Goal: Complete application form

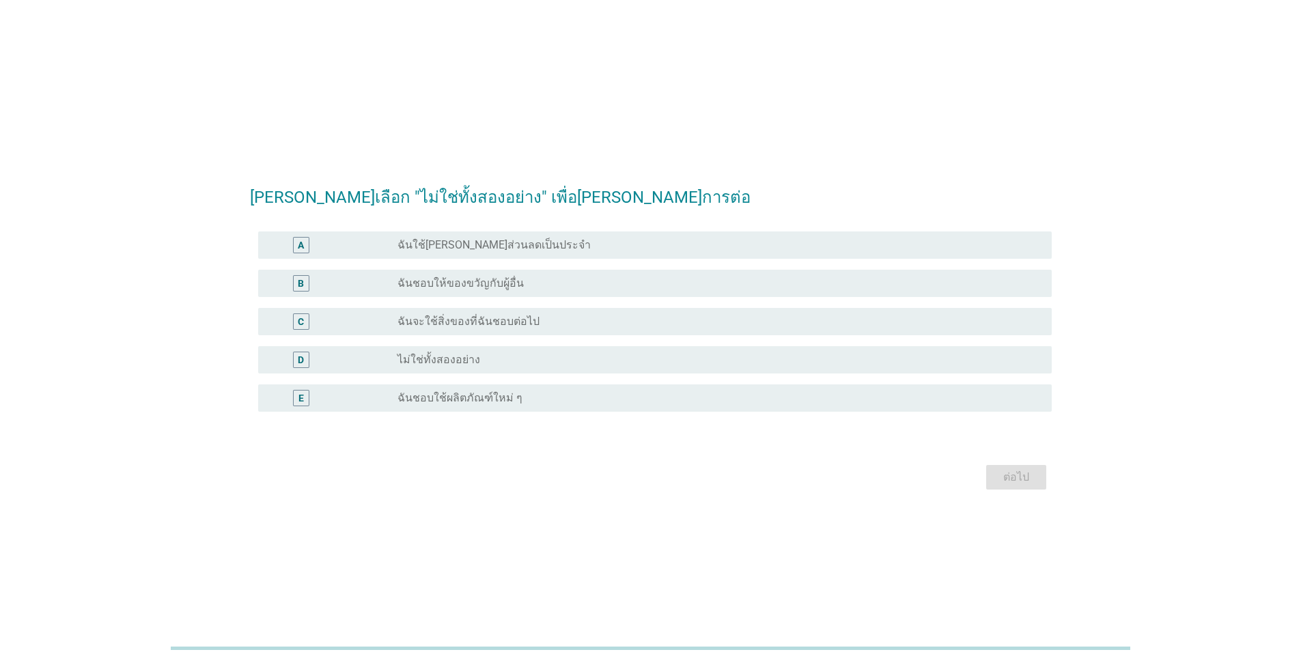
click at [542, 363] on div "radio_button_unchecked ไม่ใช่ทั้งสองอย่าง" at bounding box center [713, 360] width 632 height 14
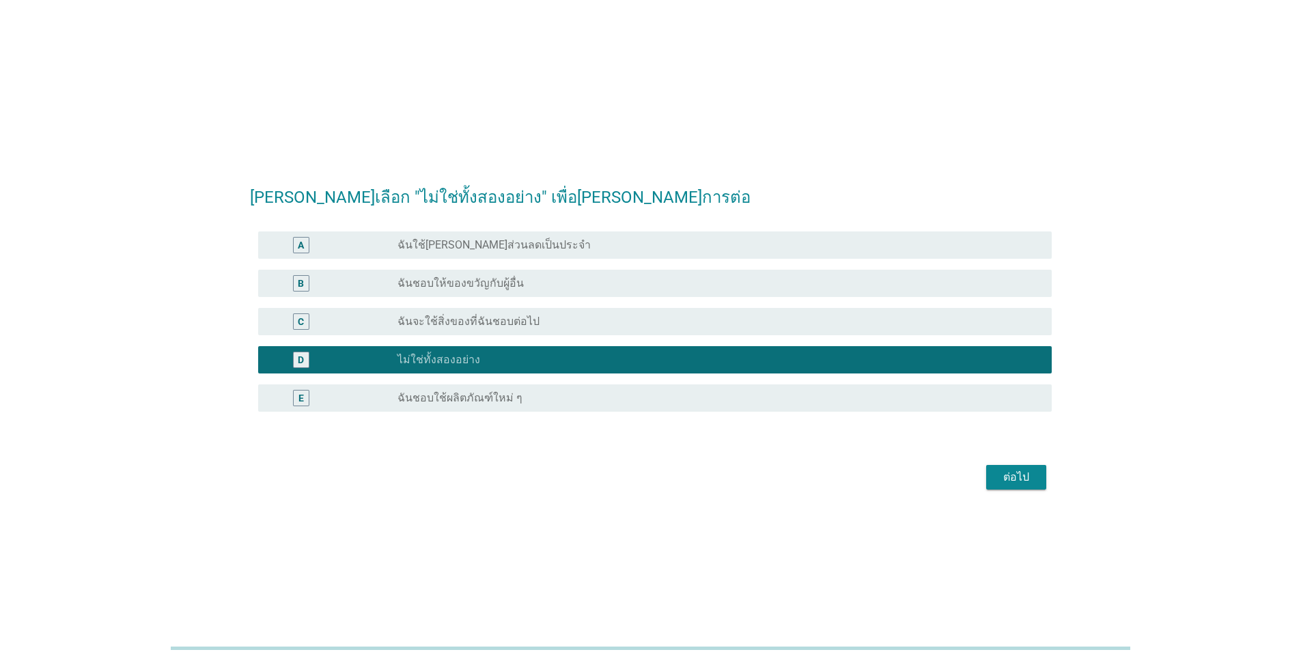
click at [1014, 479] on div "ต่อไป" at bounding box center [1016, 477] width 38 height 16
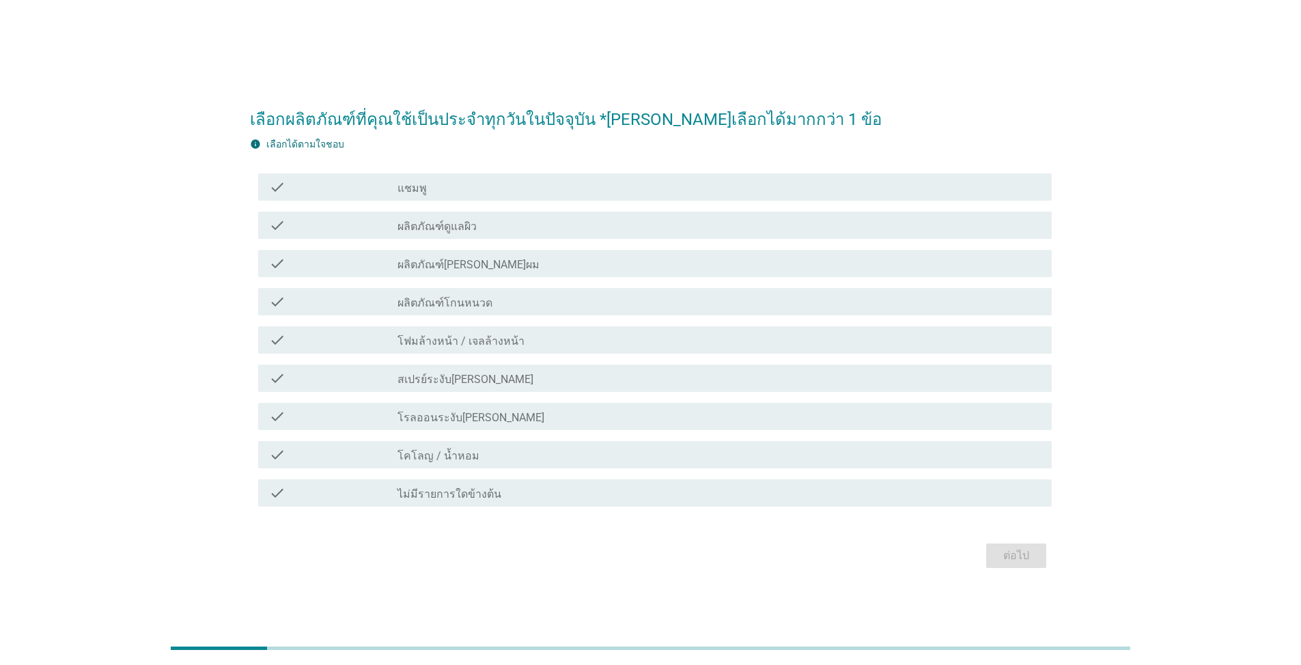
click at [492, 191] on div "check_box_outline_blank แชมพู" at bounding box center [718, 187] width 643 height 16
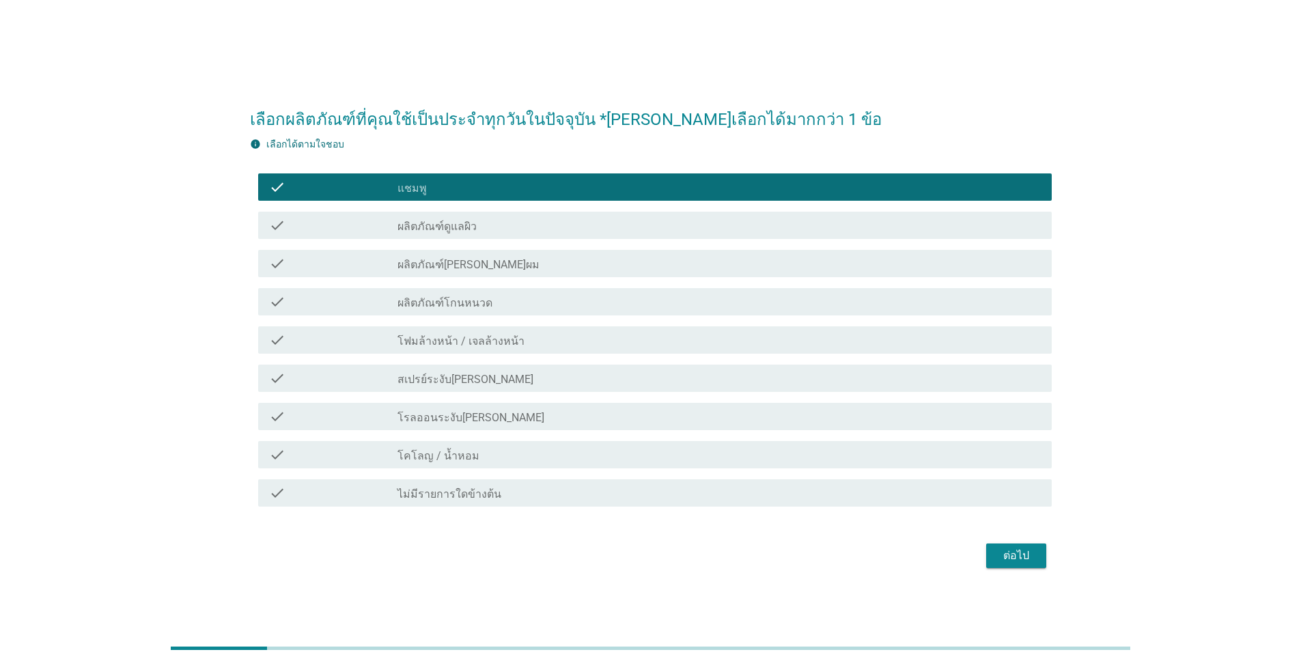
click at [492, 222] on div "check_box_outline_blank ผลิตภัณฑ์ดูแลผิว" at bounding box center [718, 225] width 643 height 16
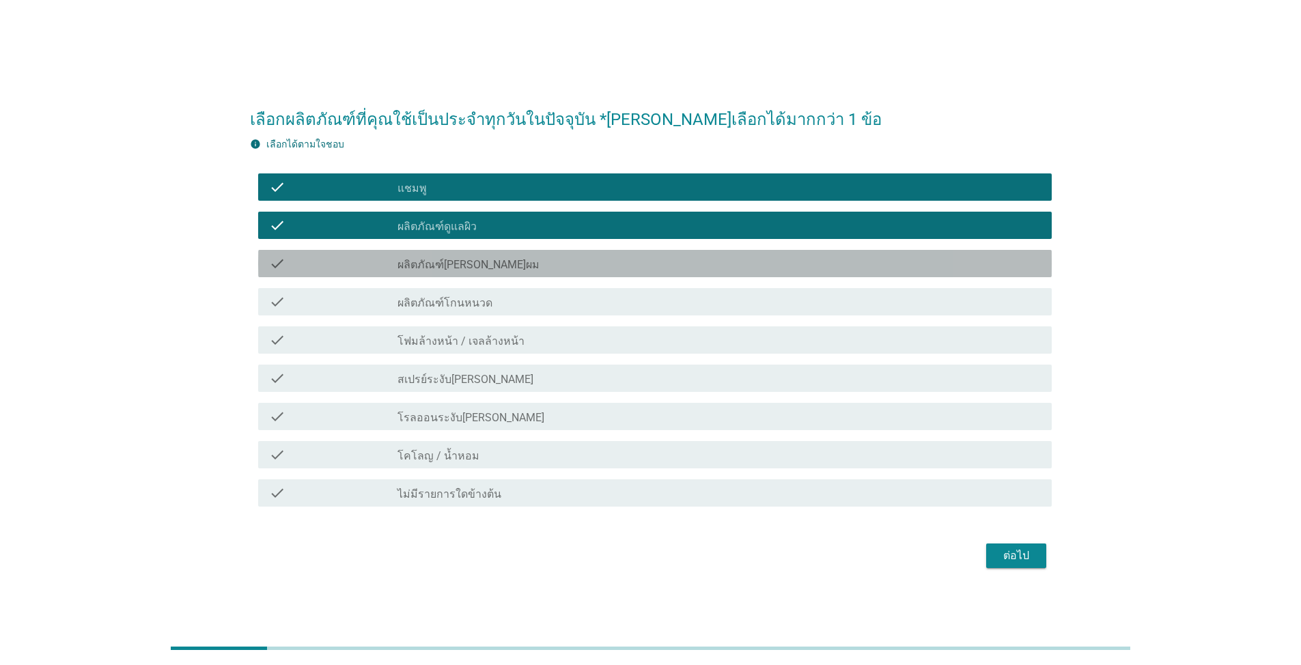
click at [506, 259] on div "check_box_outline_blank ผลิตภัณฑ์[PERSON_NAME]ผม" at bounding box center [718, 263] width 643 height 16
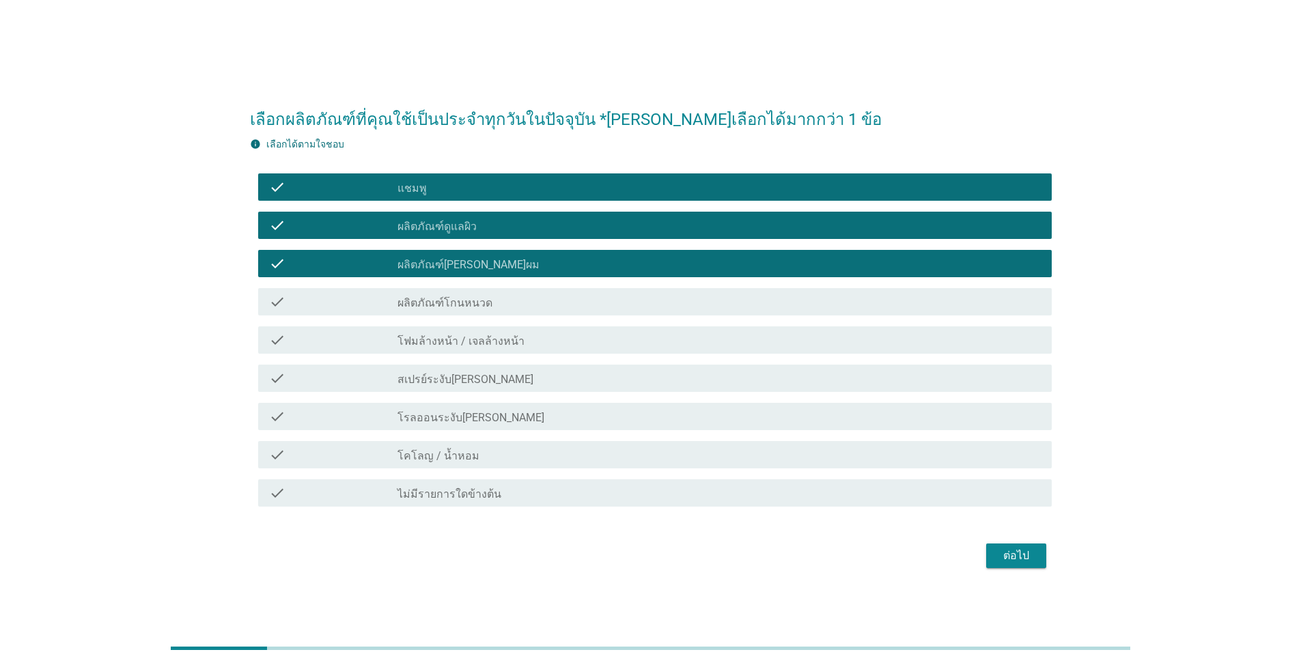
click at [502, 296] on div "check_box_outline_blank ผลิตภัณฑ์โกนหนวด" at bounding box center [718, 302] width 643 height 16
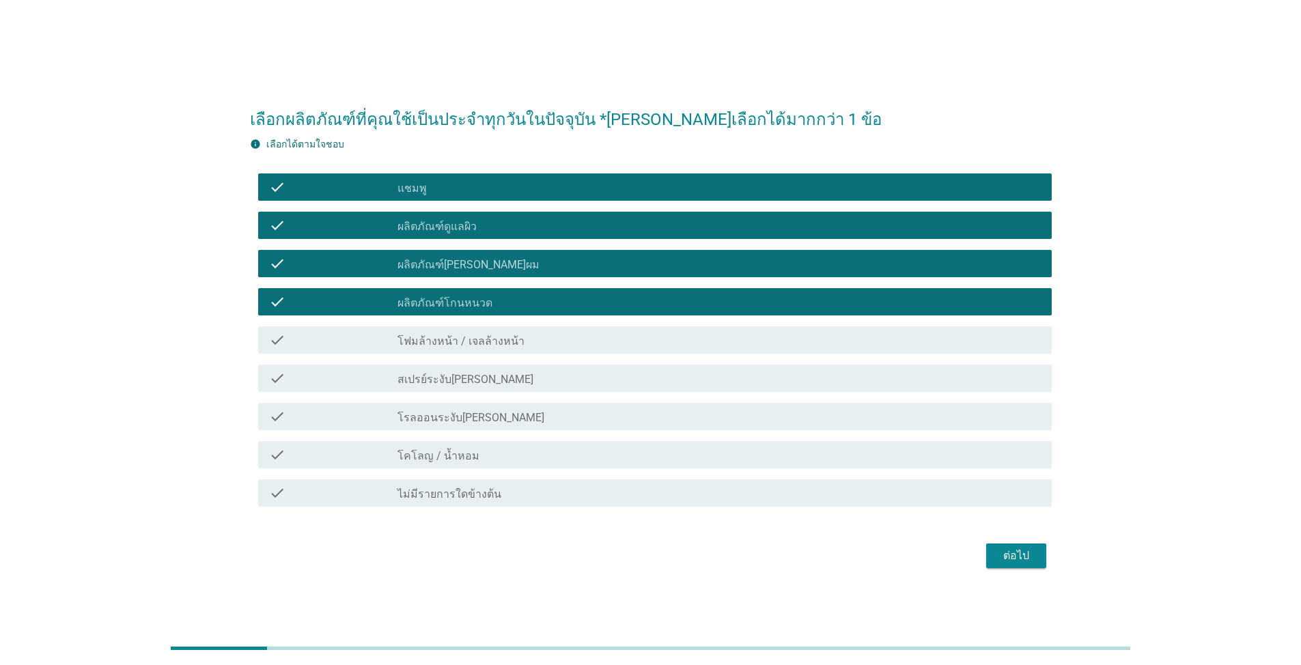
click at [509, 337] on label "โฟมล้างหน้า / เจลล้างหน้า" at bounding box center [460, 342] width 127 height 14
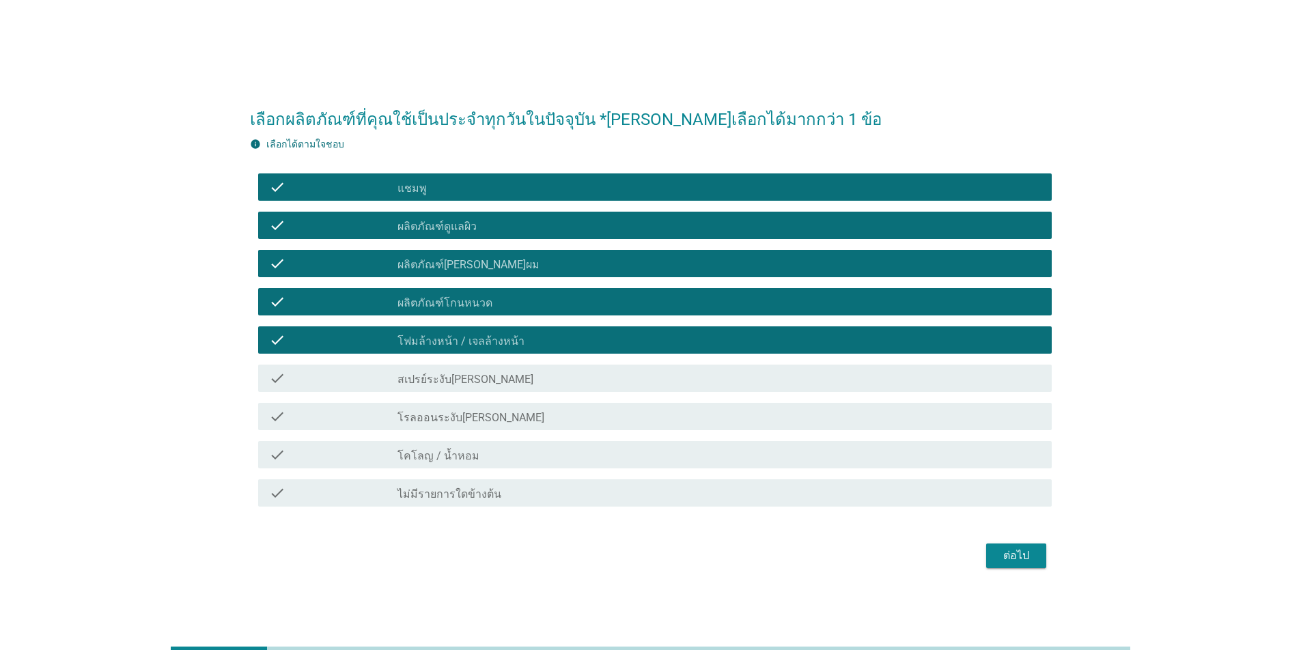
click at [527, 379] on div "check_box_outline_blank สเปรย์ระงับ[PERSON_NAME]" at bounding box center [718, 378] width 643 height 16
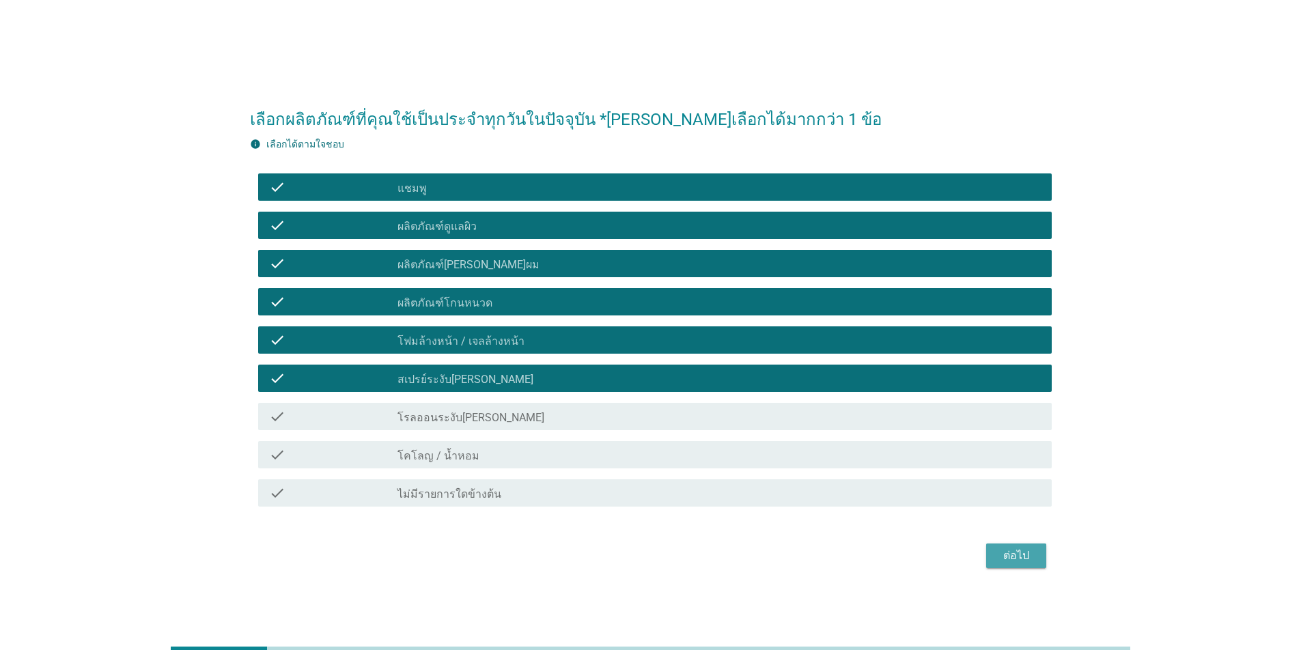
click at [1015, 559] on div "ต่อไป" at bounding box center [1016, 556] width 38 height 16
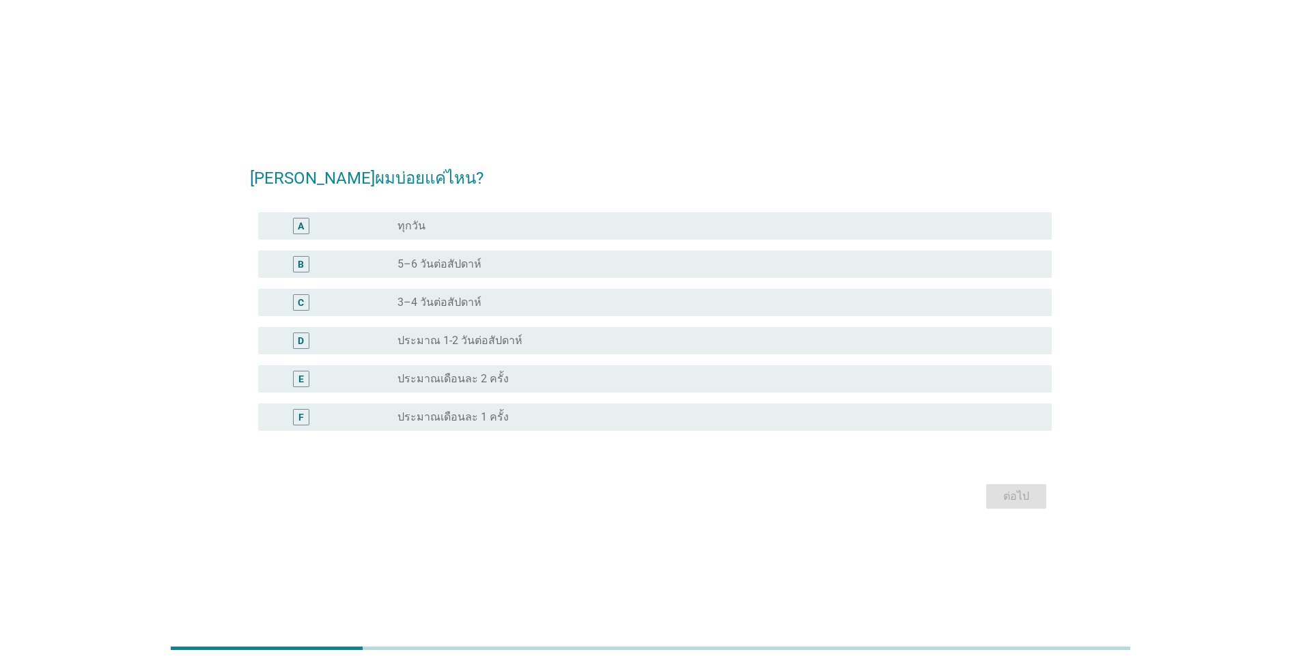
click at [536, 268] on div "radio_button_unchecked 5–6 วันต่อสัปดาห์" at bounding box center [713, 264] width 632 height 14
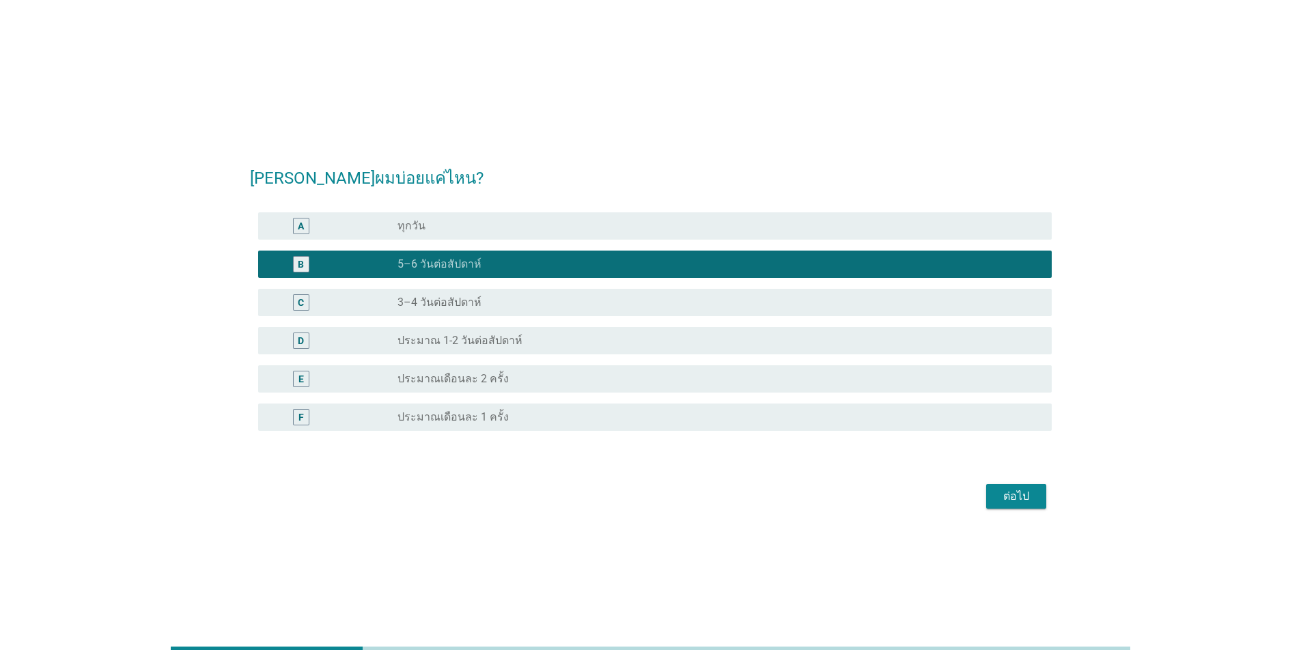
click at [1039, 501] on button "ต่อไป" at bounding box center [1016, 496] width 60 height 25
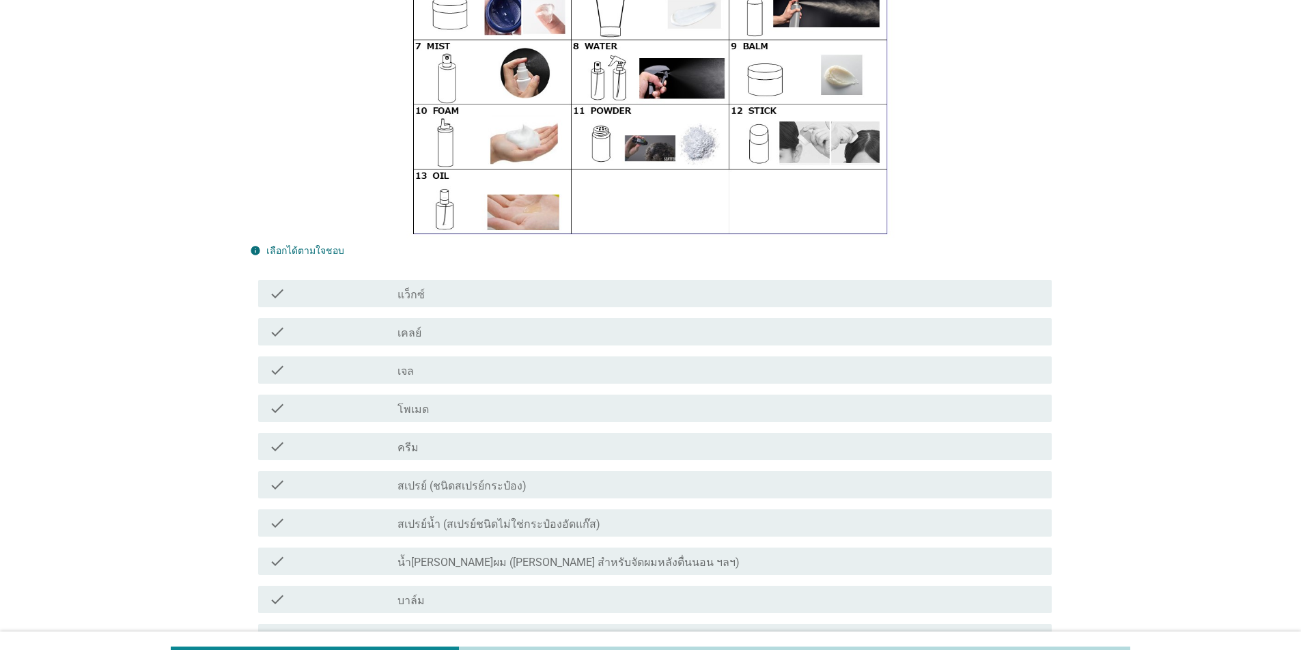
scroll to position [205, 0]
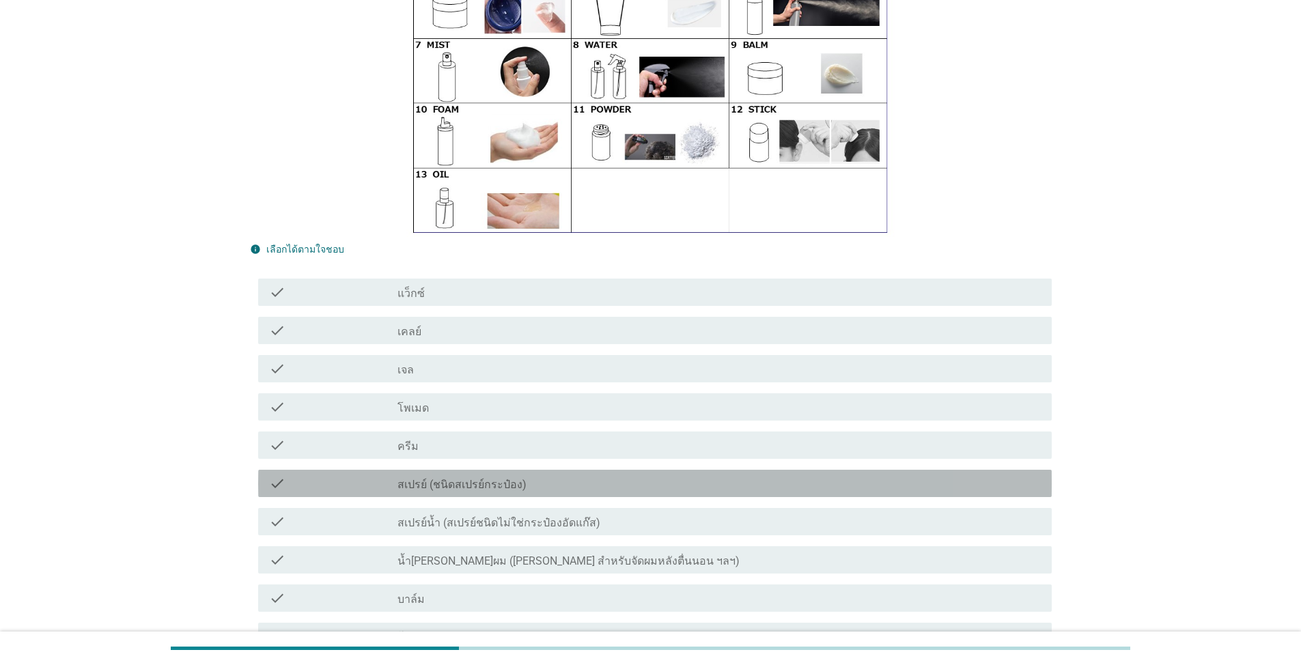
click at [650, 484] on div "check_box_outline_blank สเปรย์ (ชนิดสเปรย์กระป๋อง)" at bounding box center [718, 483] width 643 height 16
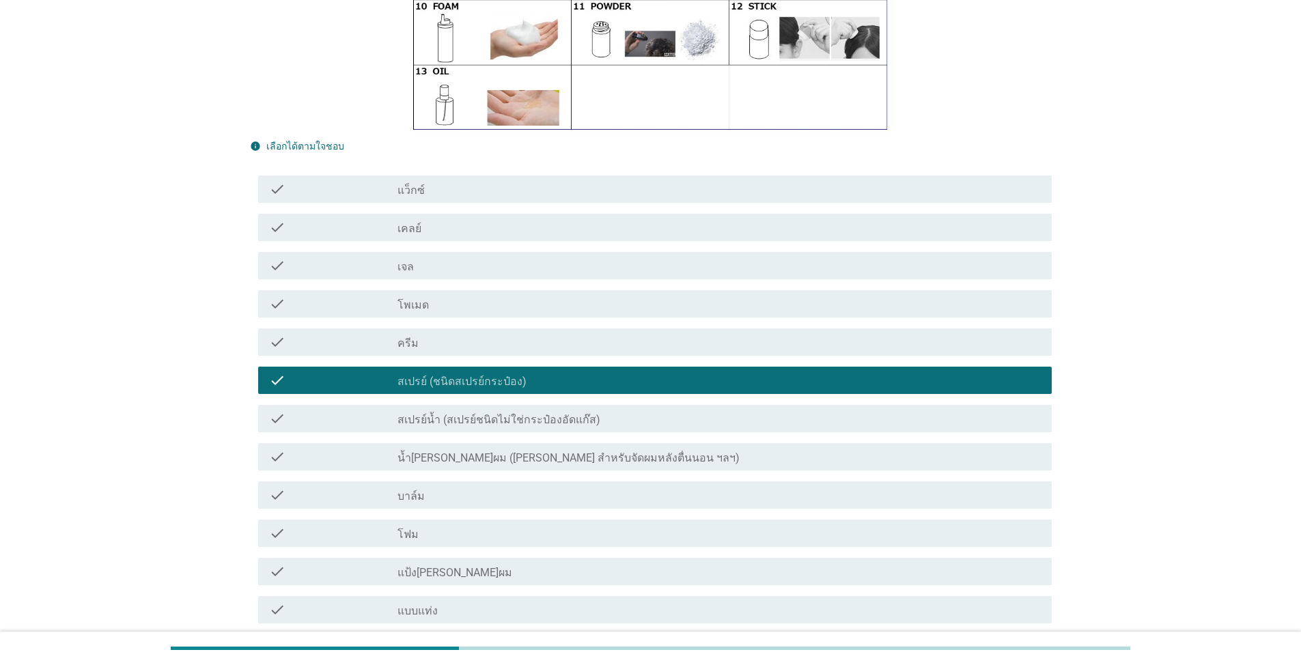
scroll to position [341, 0]
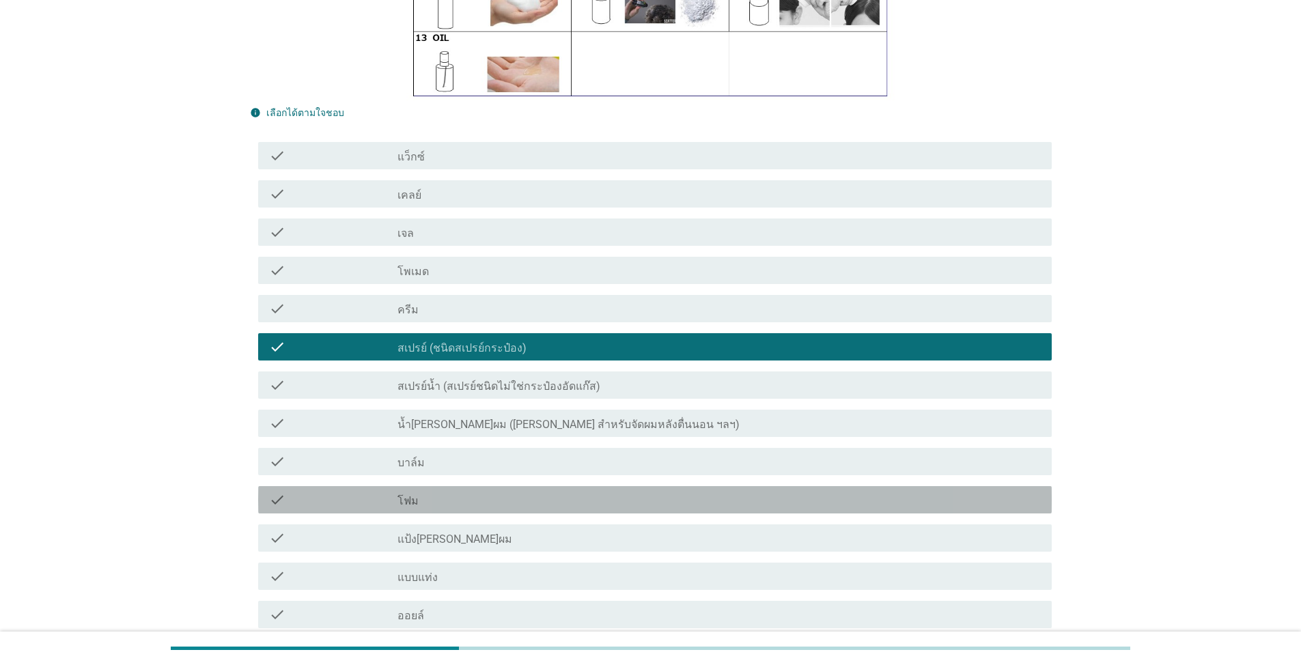
click at [464, 503] on div "check_box_outline_blank โฟม" at bounding box center [718, 500] width 643 height 16
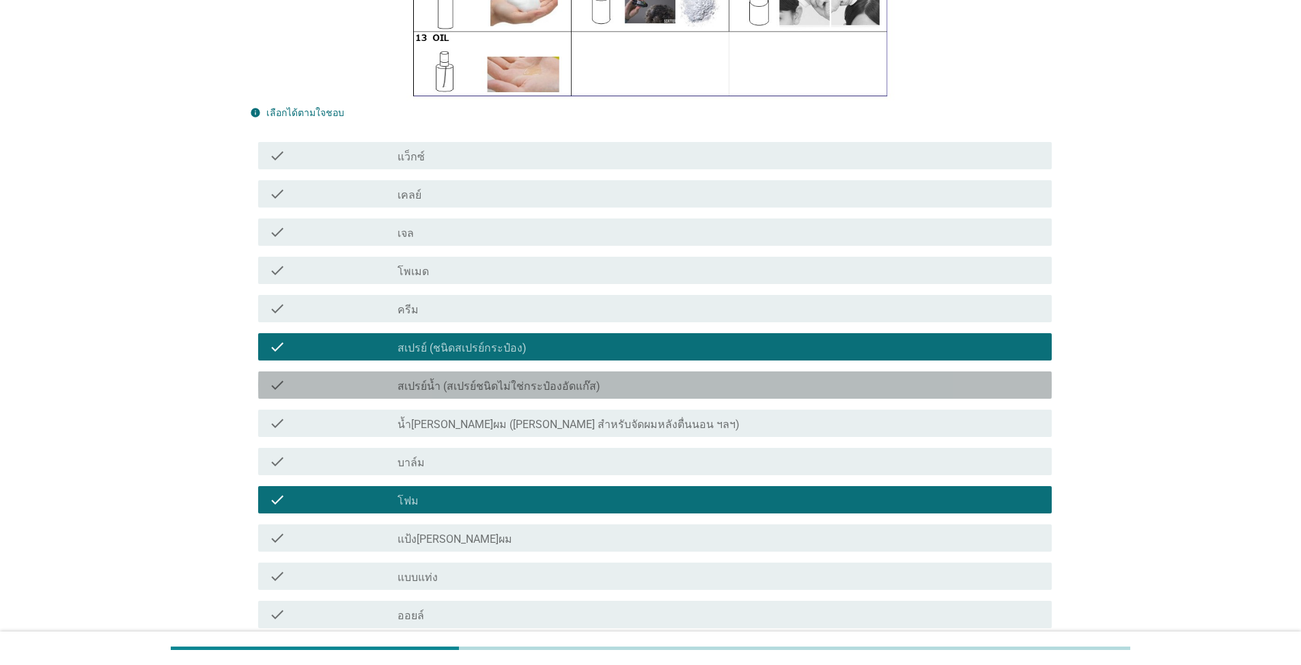
click at [470, 389] on label "สเปรย์น้ำ (สเปรย์ชนิดไม่ใช่กระป๋องอัดแก๊ส)" at bounding box center [498, 387] width 203 height 14
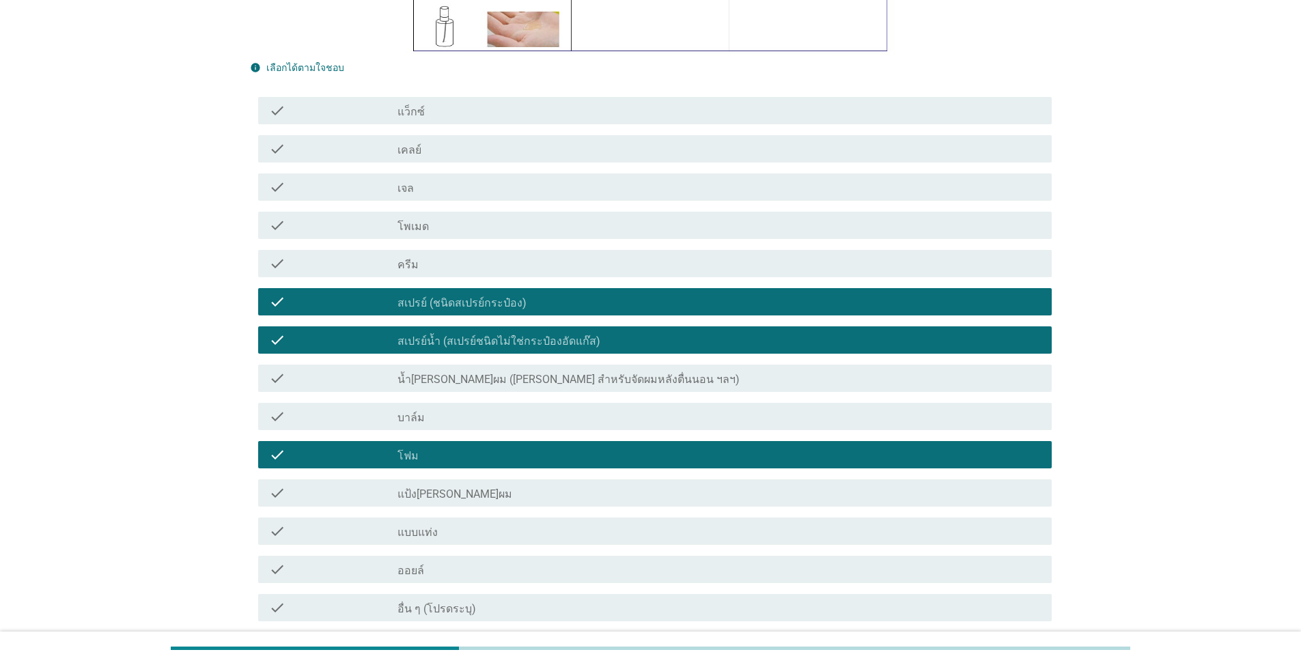
scroll to position [478, 0]
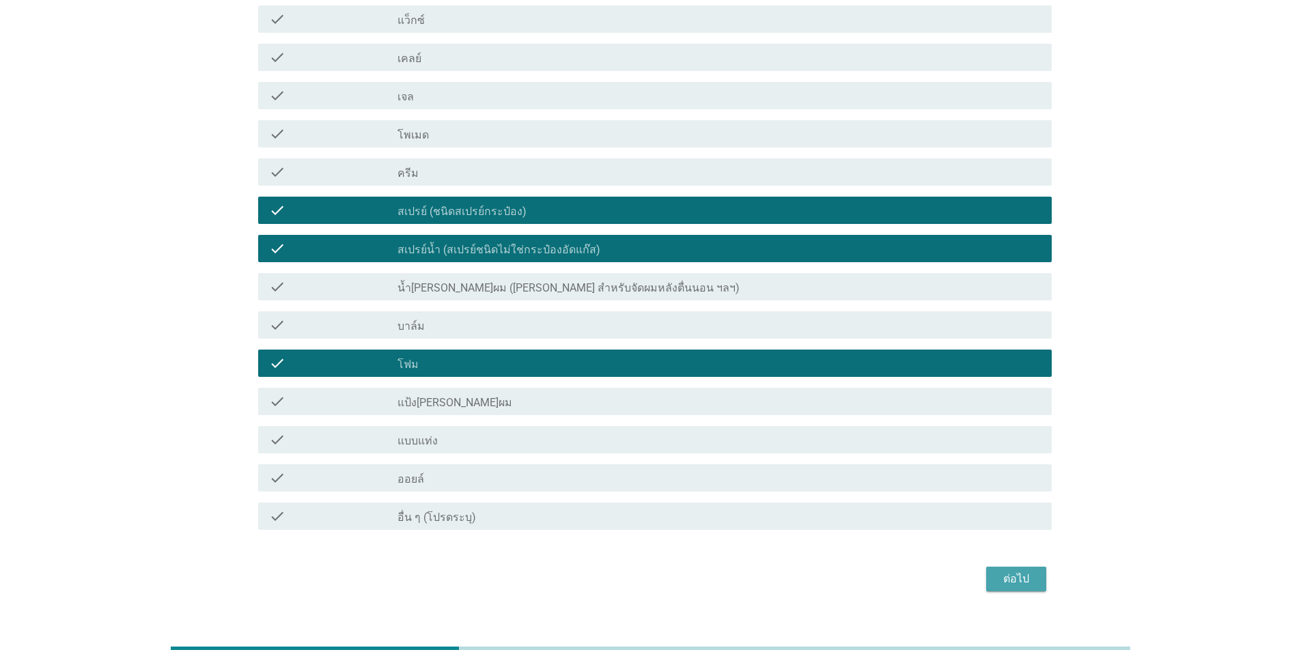
click at [1019, 583] on div "ต่อไป" at bounding box center [1016, 579] width 38 height 16
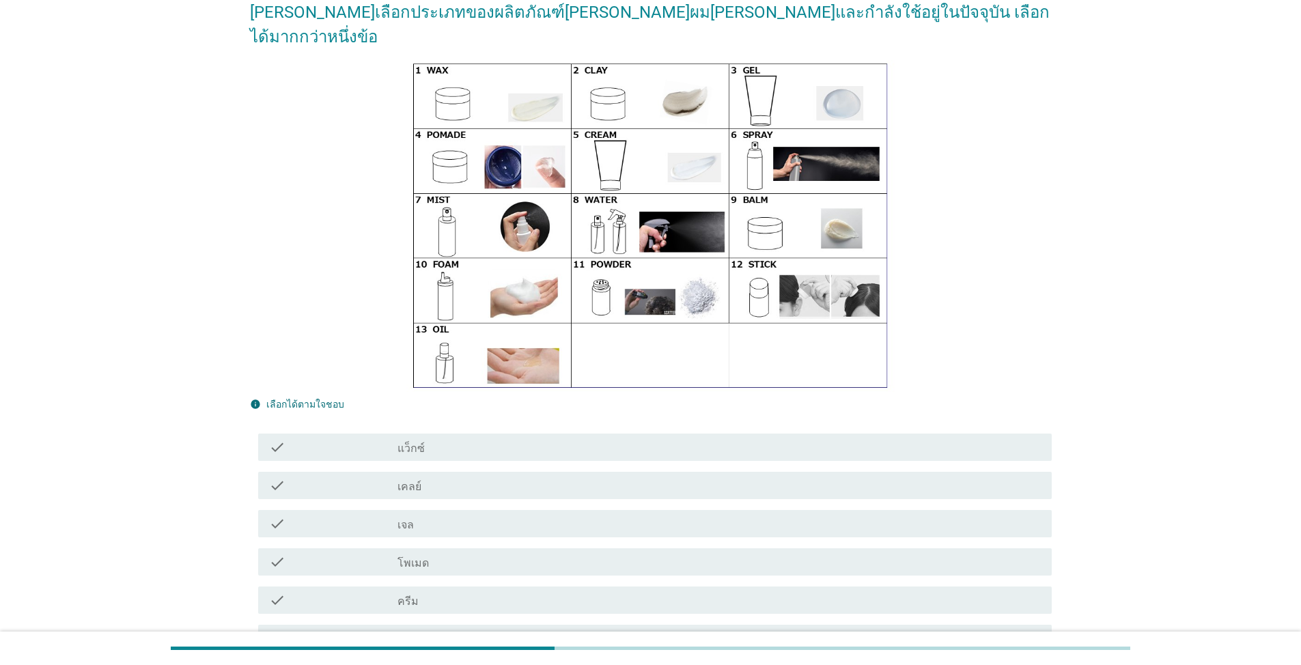
scroll to position [205, 0]
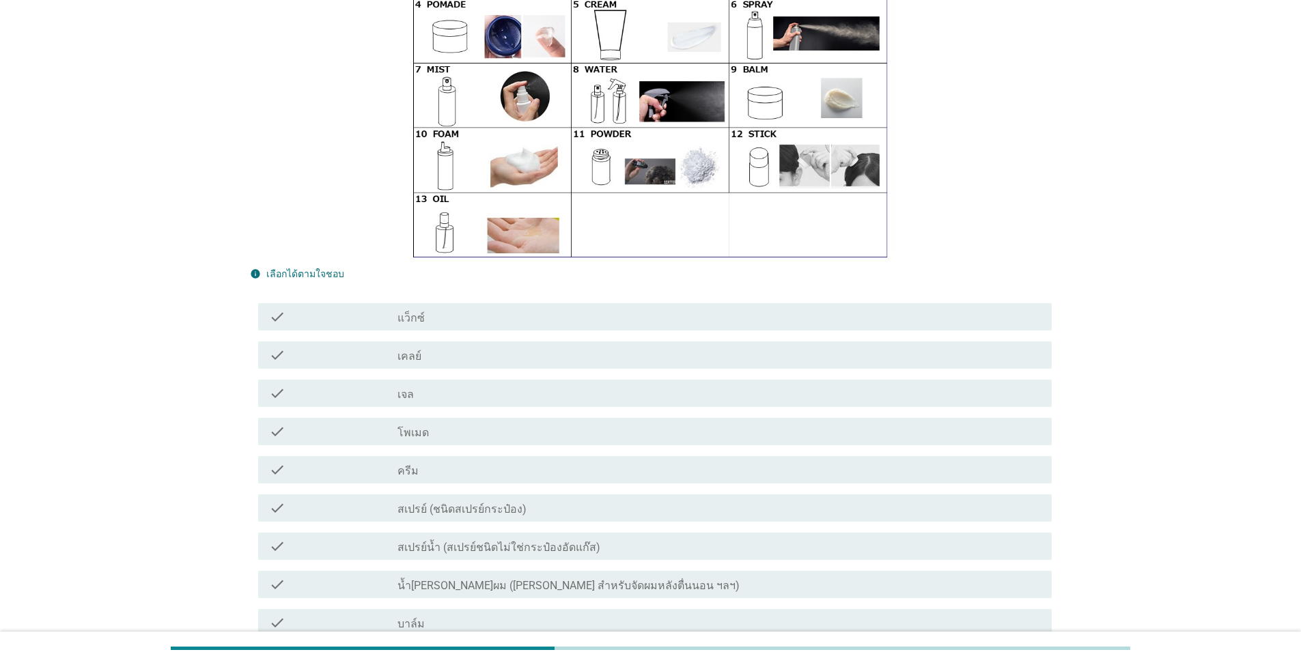
click at [533, 500] on div "check_box_outline_blank สเปรย์ (ชนิดสเปรย์กระป๋อง)" at bounding box center [718, 508] width 643 height 16
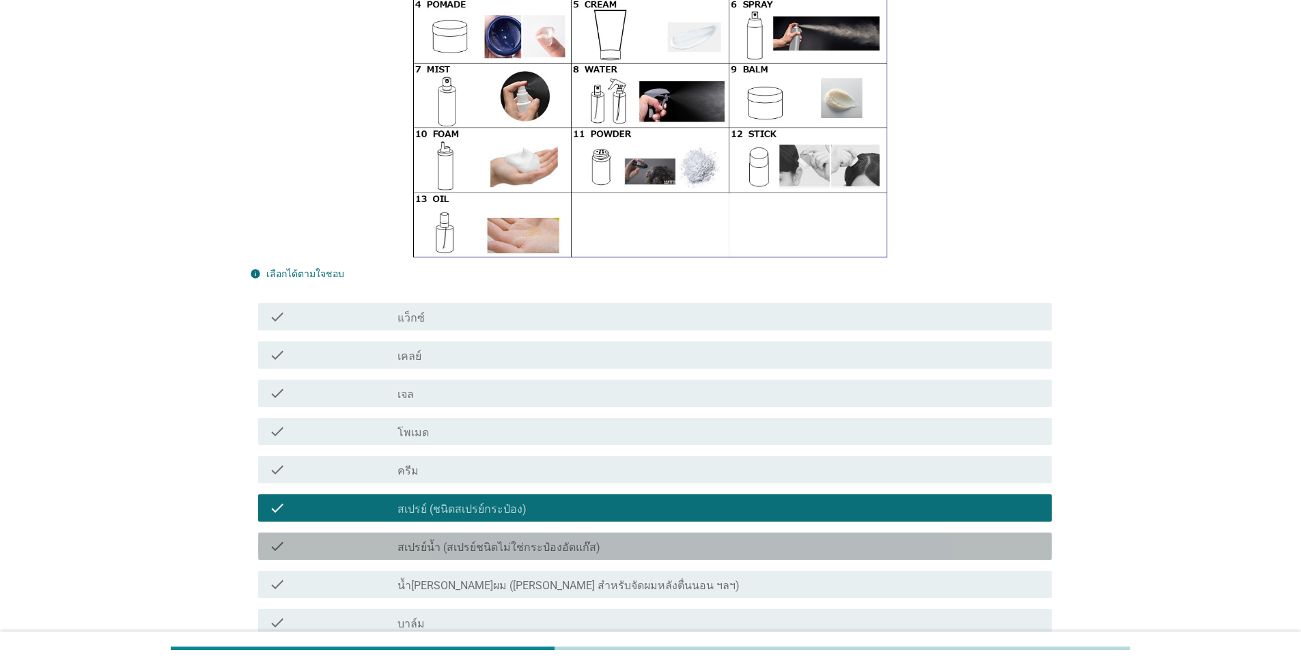
click at [533, 541] on label "สเปรย์น้ำ (สเปรย์ชนิดไม่ใช่กระป๋องอัดแก๊ส)" at bounding box center [498, 548] width 203 height 14
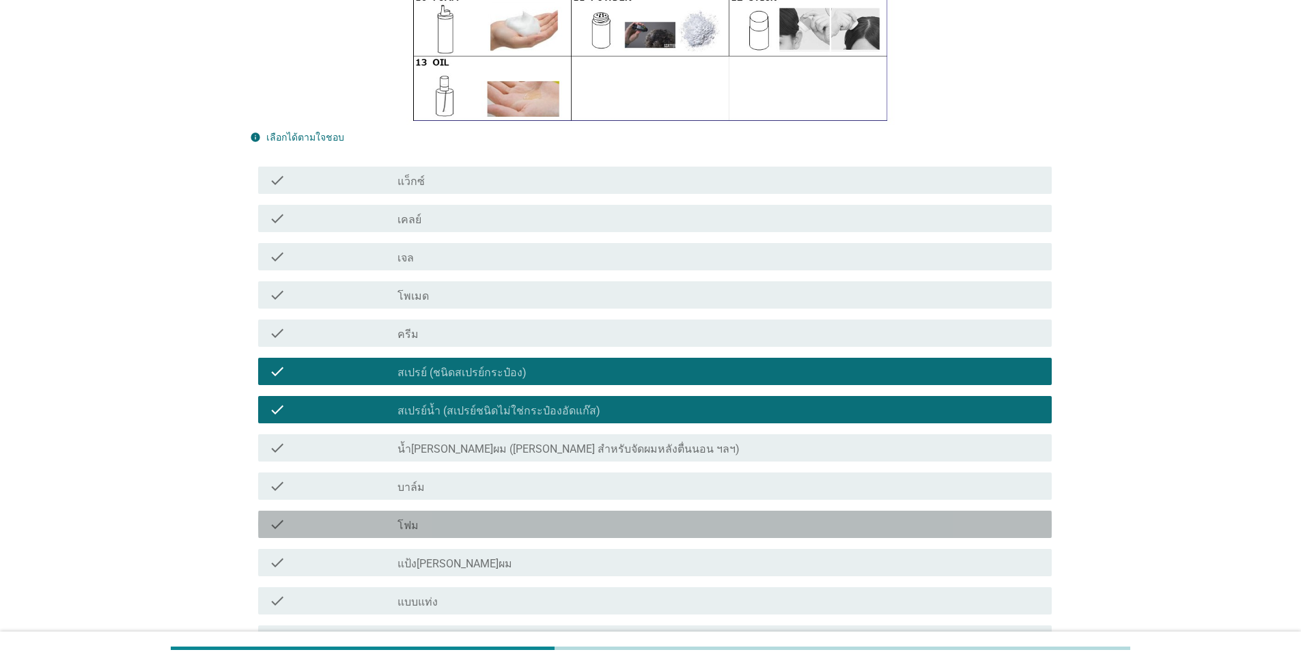
click at [526, 516] on div "check_box_outline_blank โฟม" at bounding box center [718, 524] width 643 height 16
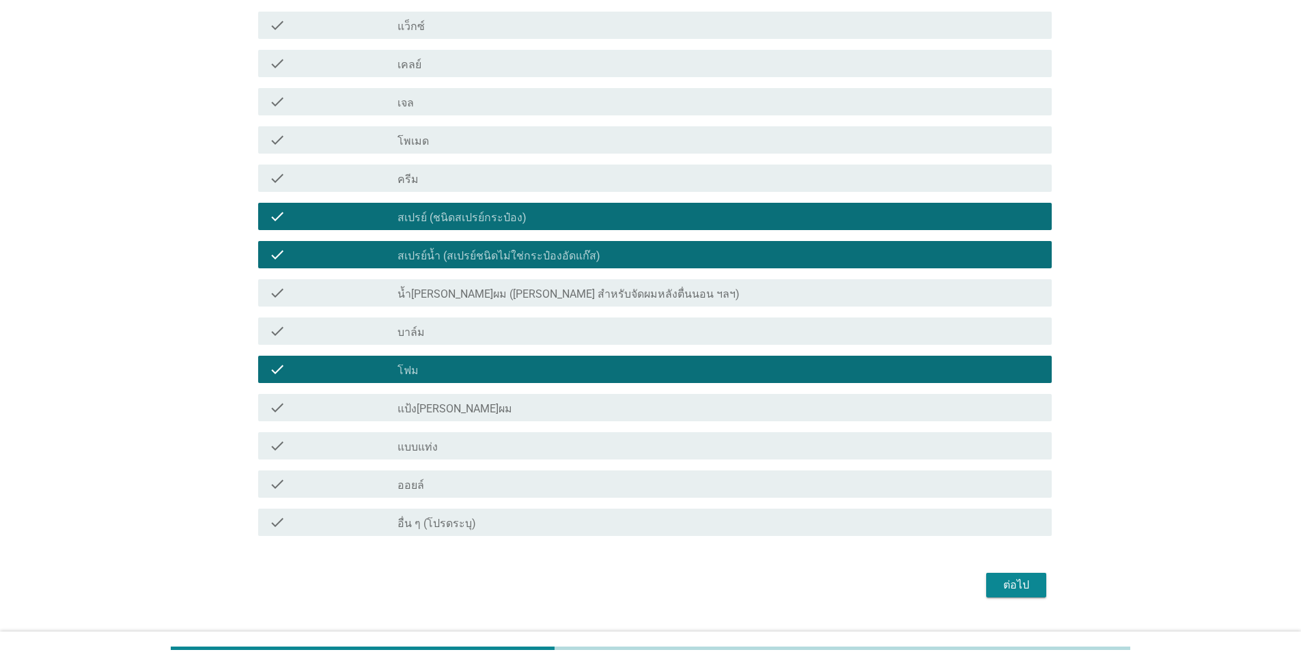
scroll to position [503, 0]
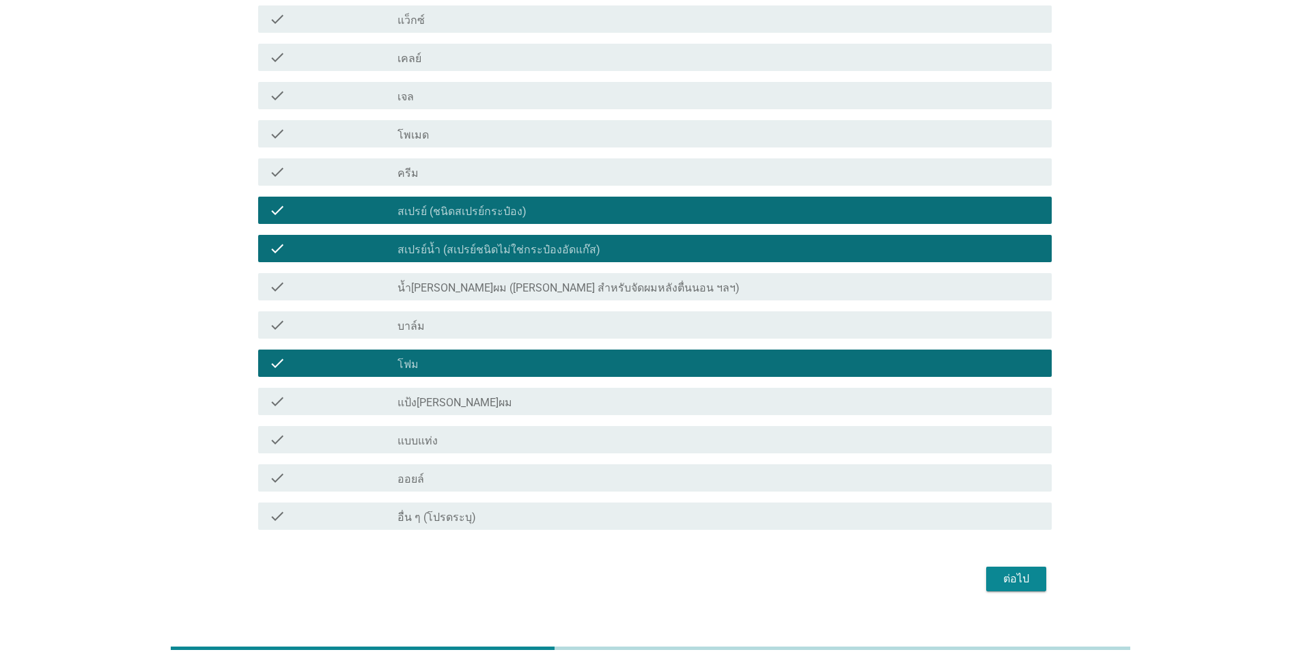
click at [1022, 571] on div "ต่อไป" at bounding box center [1016, 579] width 38 height 16
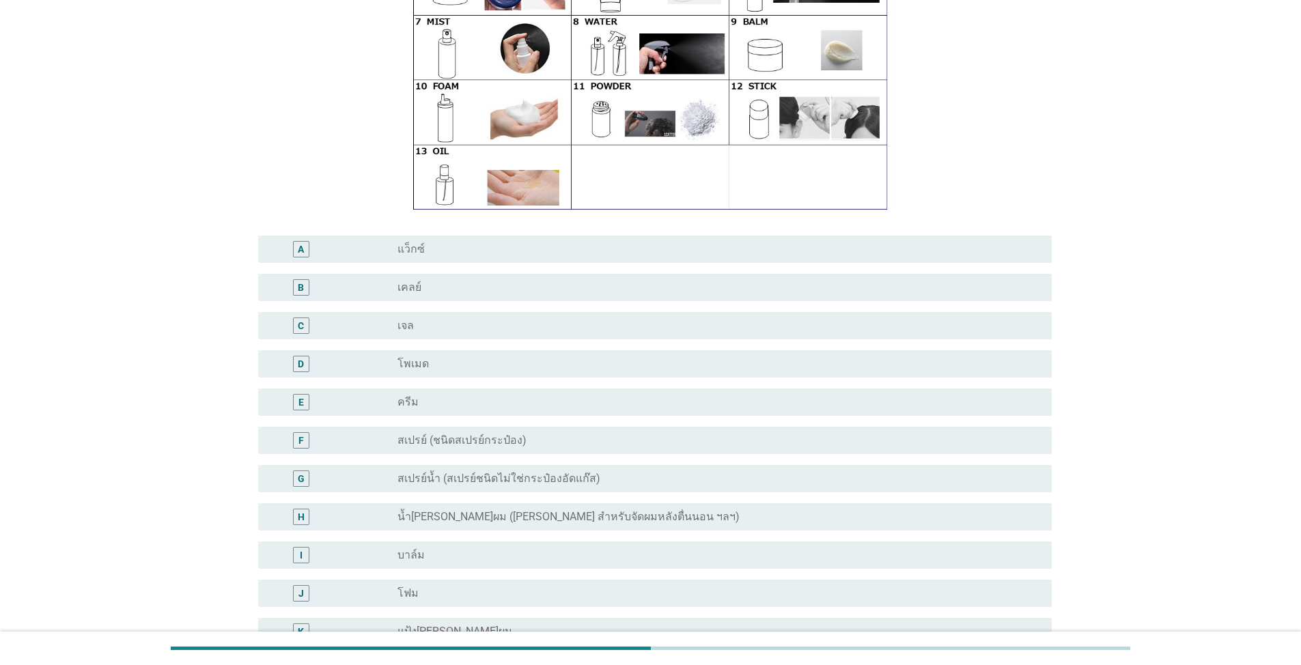
scroll to position [273, 0]
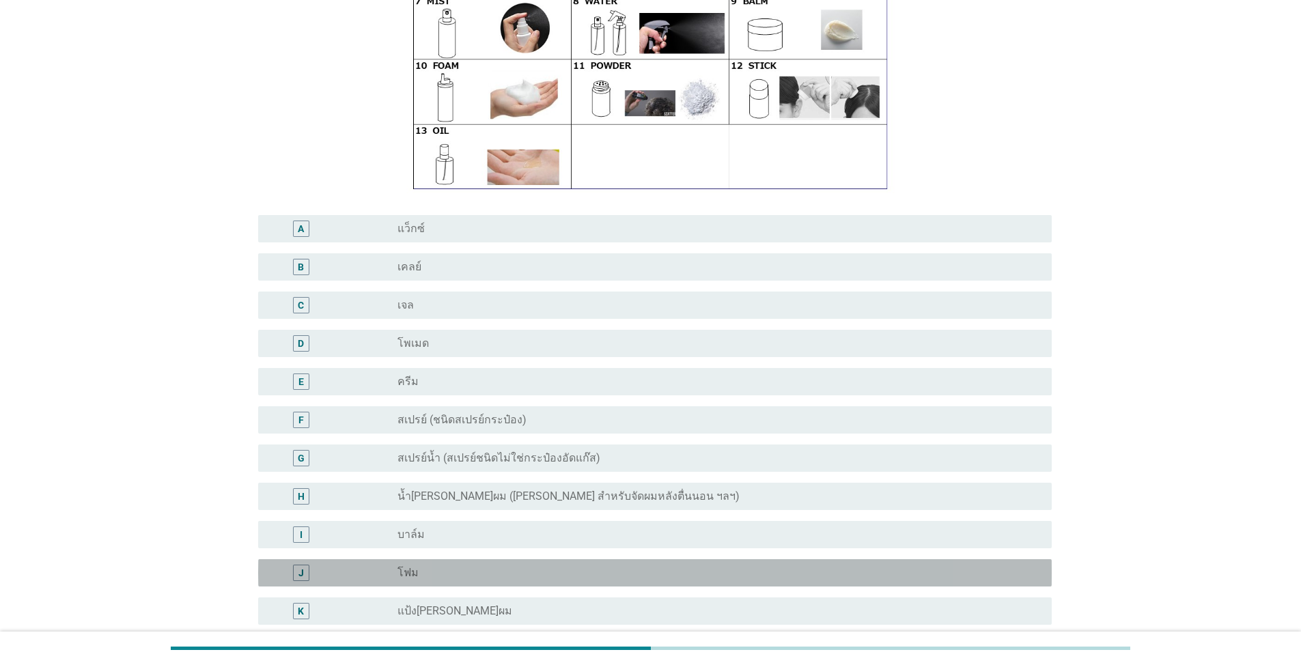
click at [995, 566] on div "radio_button_unchecked โฟม" at bounding box center [713, 573] width 632 height 14
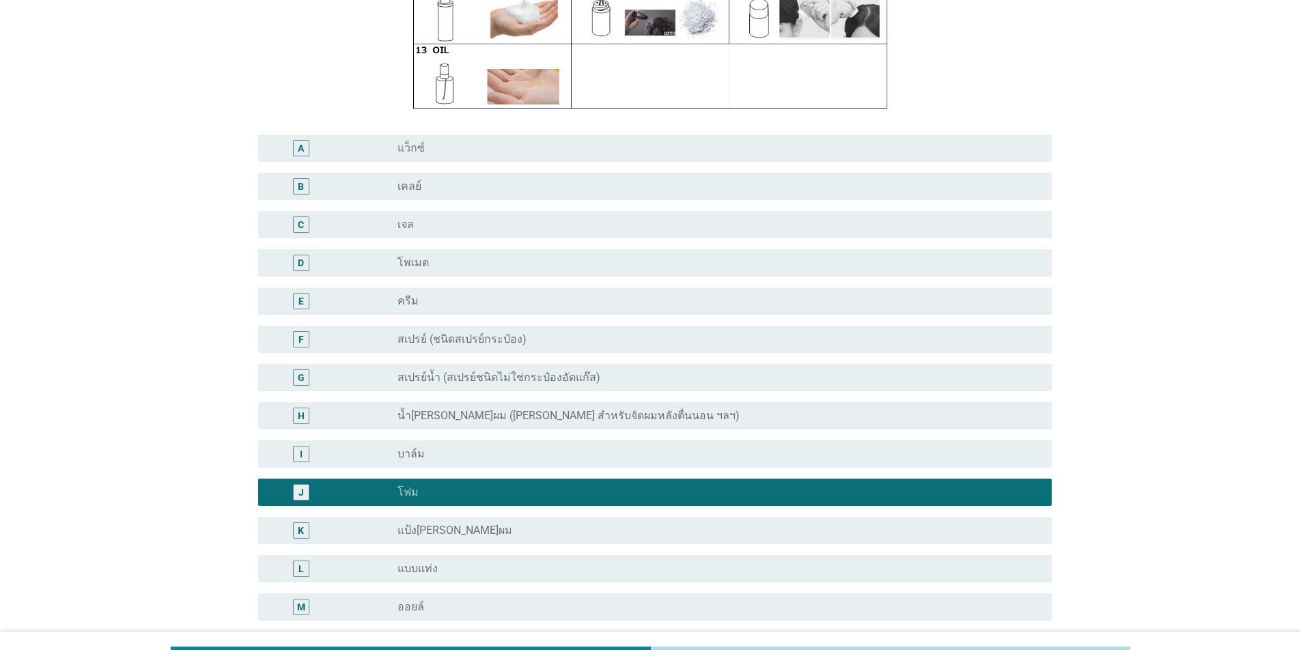
scroll to position [478, 0]
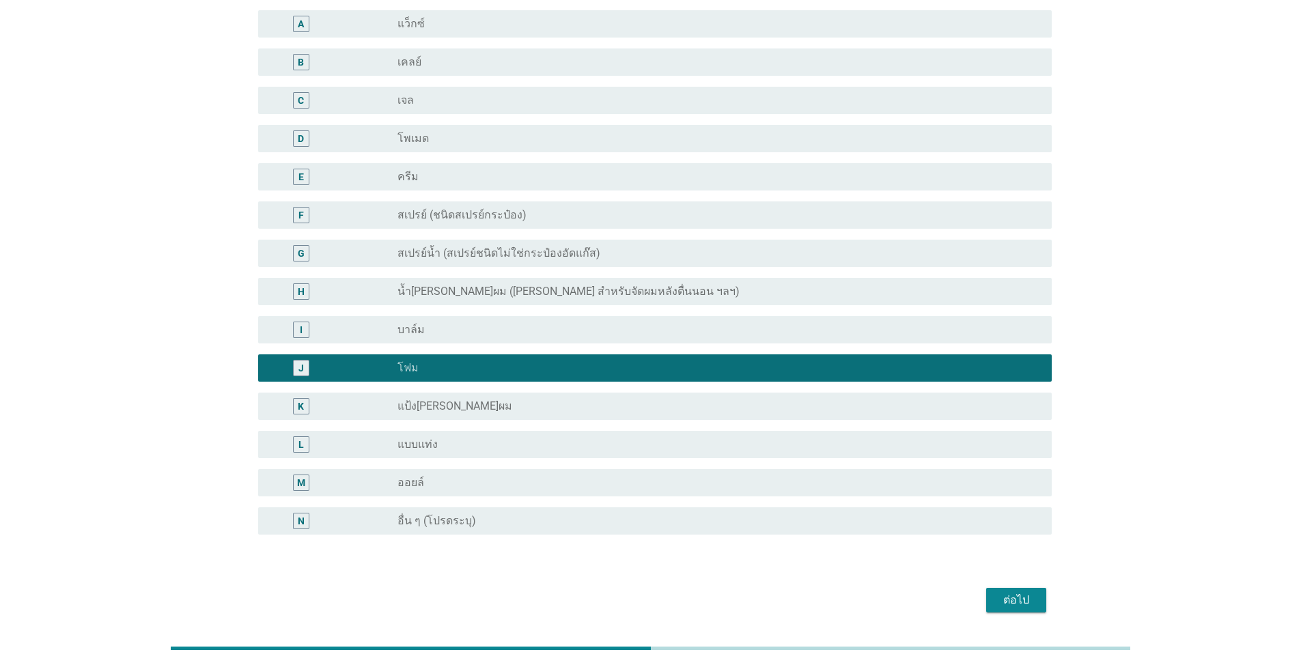
click at [1035, 588] on button "ต่อไป" at bounding box center [1016, 600] width 60 height 25
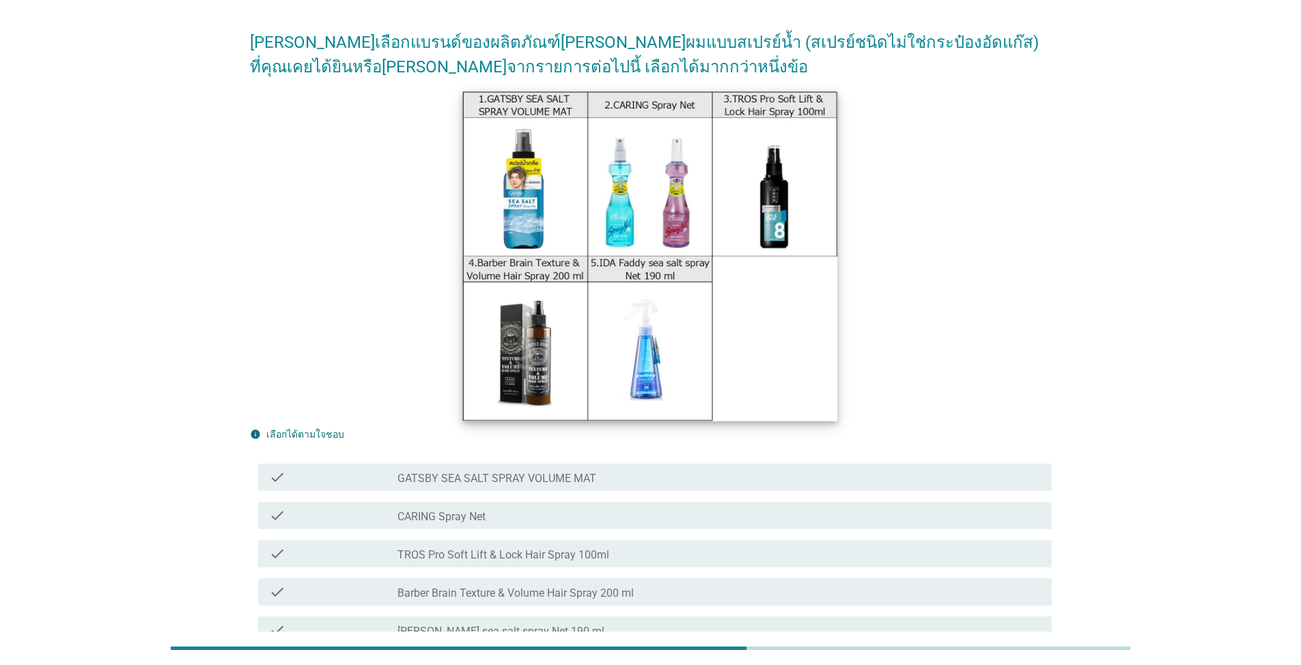
scroll to position [68, 0]
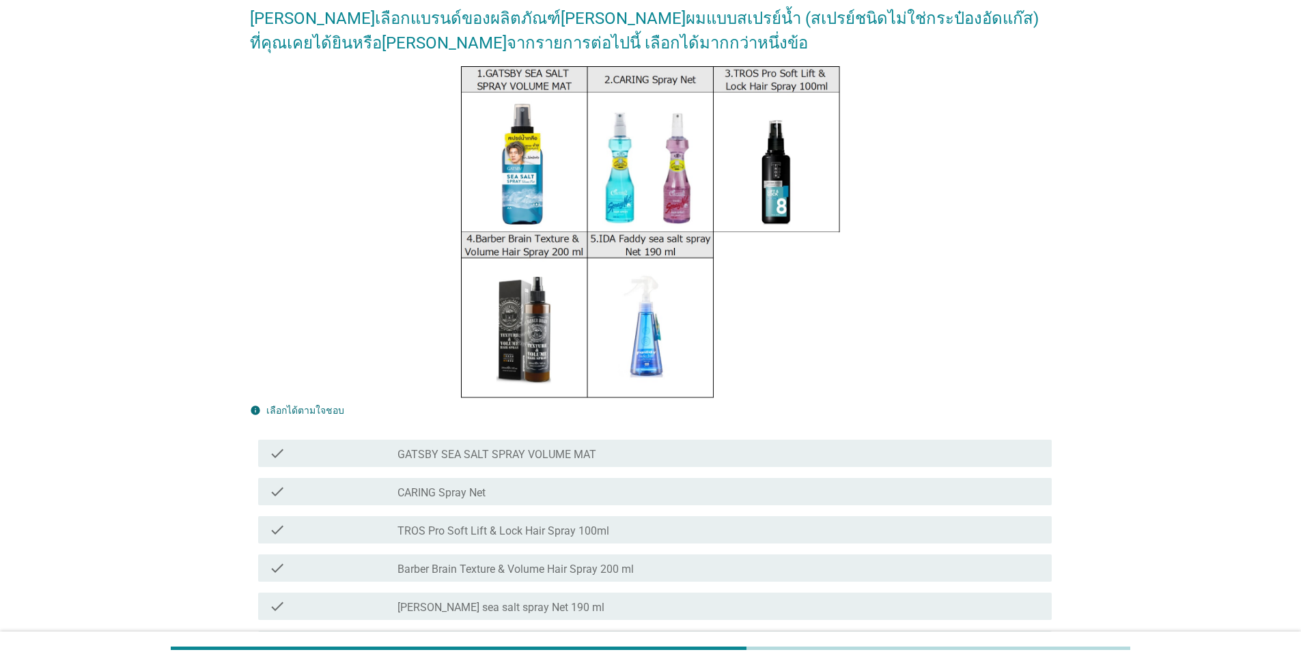
click at [712, 492] on div "check_box_outline_blank CARING Spray Net" at bounding box center [718, 492] width 643 height 16
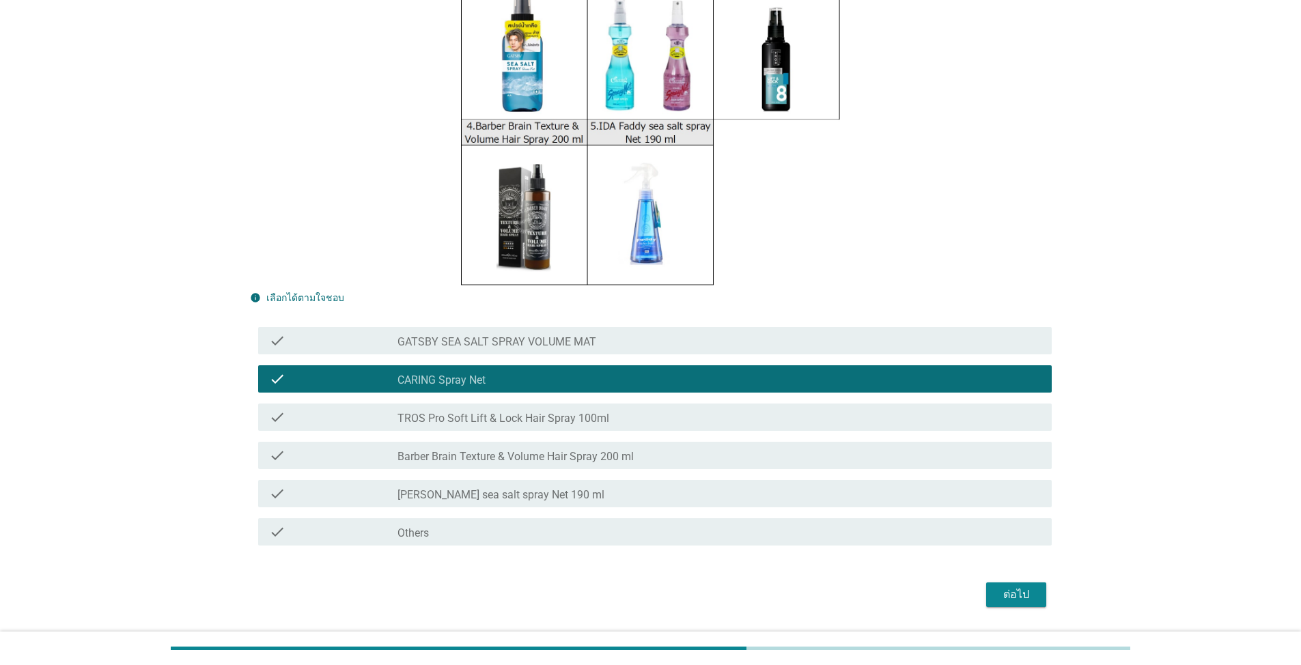
scroll to position [205, 0]
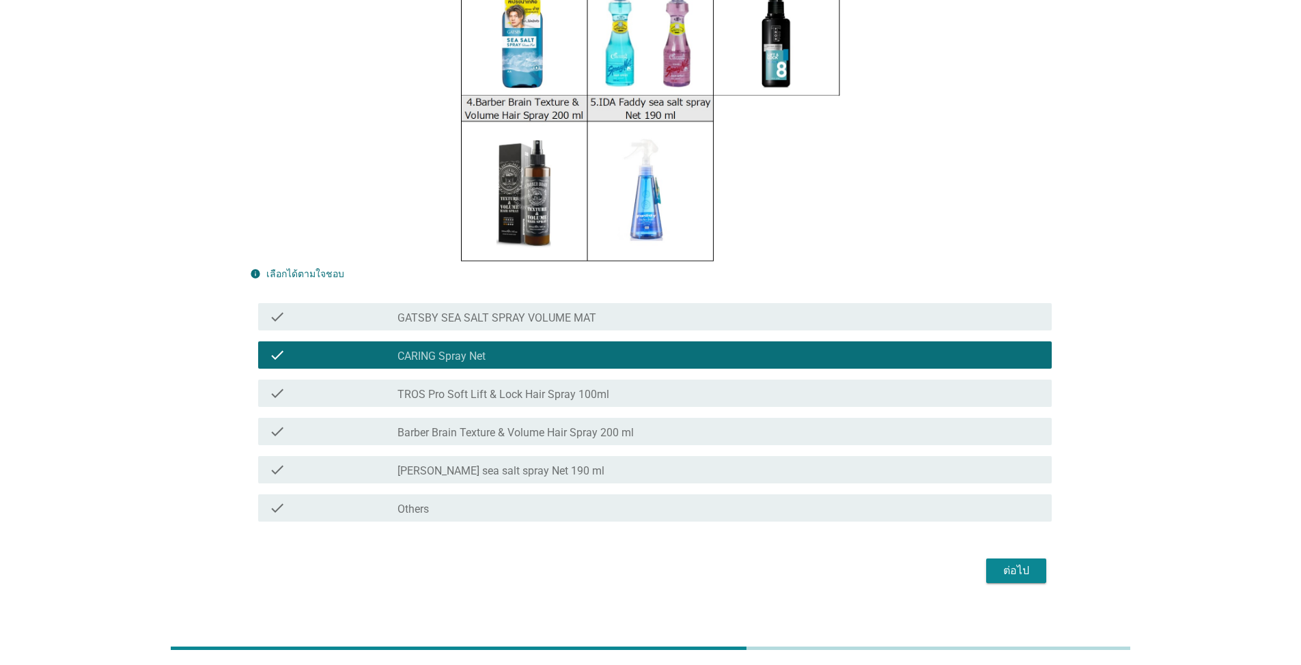
click at [714, 494] on div "check check_box_outline_blank Others" at bounding box center [651, 508] width 802 height 38
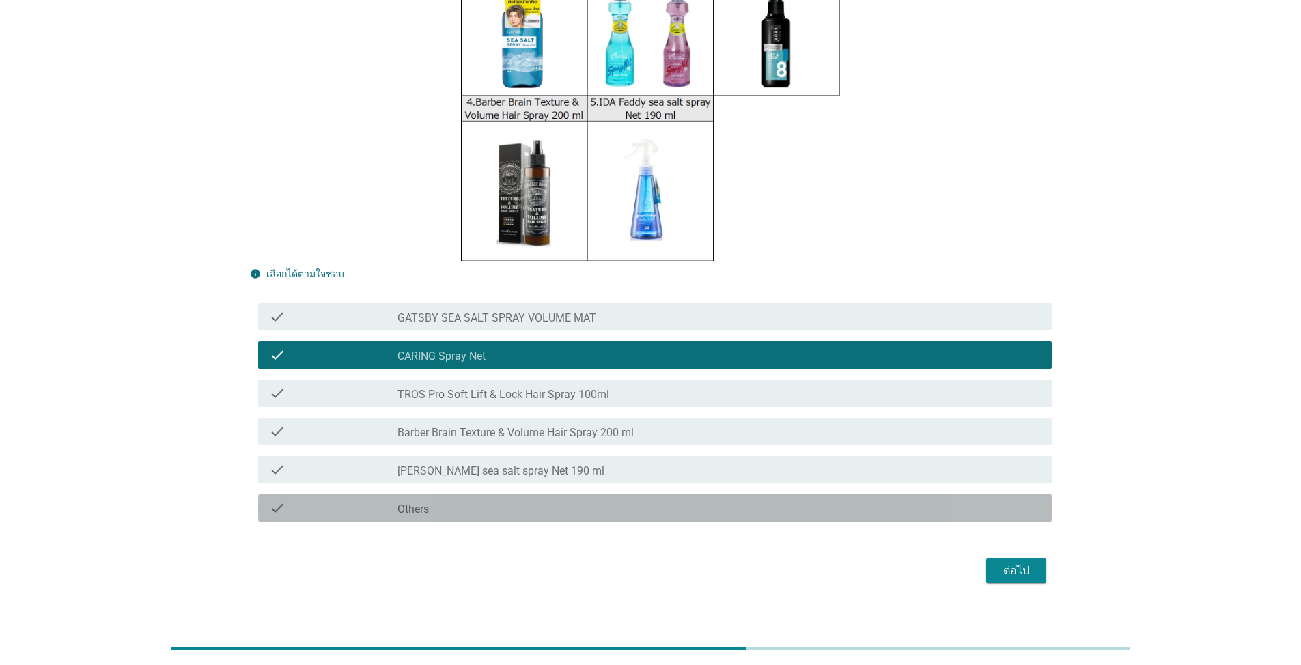
click at [707, 500] on div "check_box_outline_blank Others" at bounding box center [718, 508] width 643 height 16
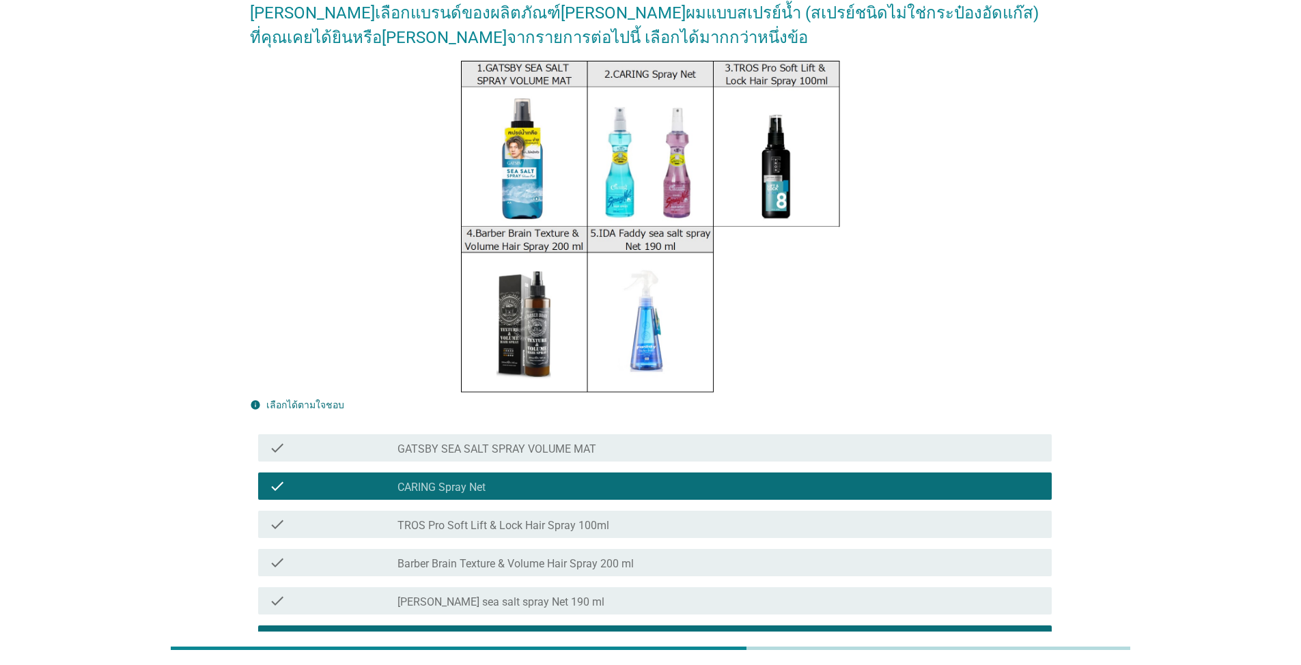
scroll to position [68, 0]
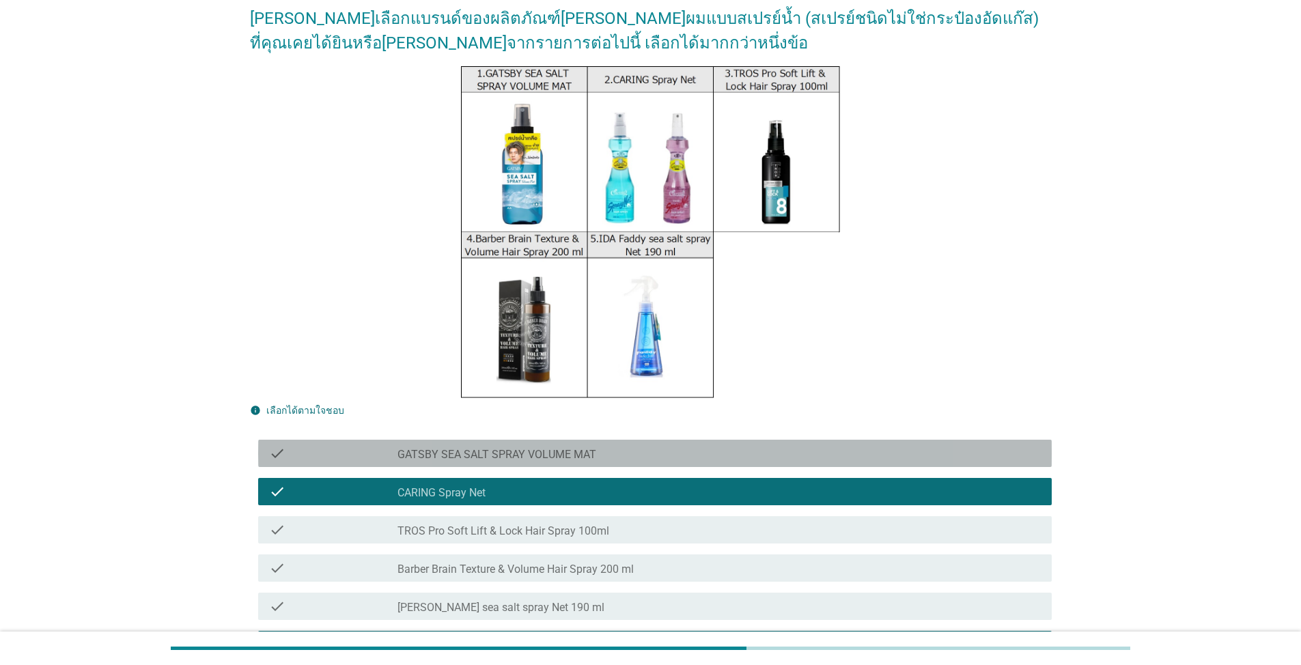
click at [699, 459] on div "check_box_outline_blank GATSBY SEA SALT SPRAY VOLUME MAT" at bounding box center [718, 453] width 643 height 16
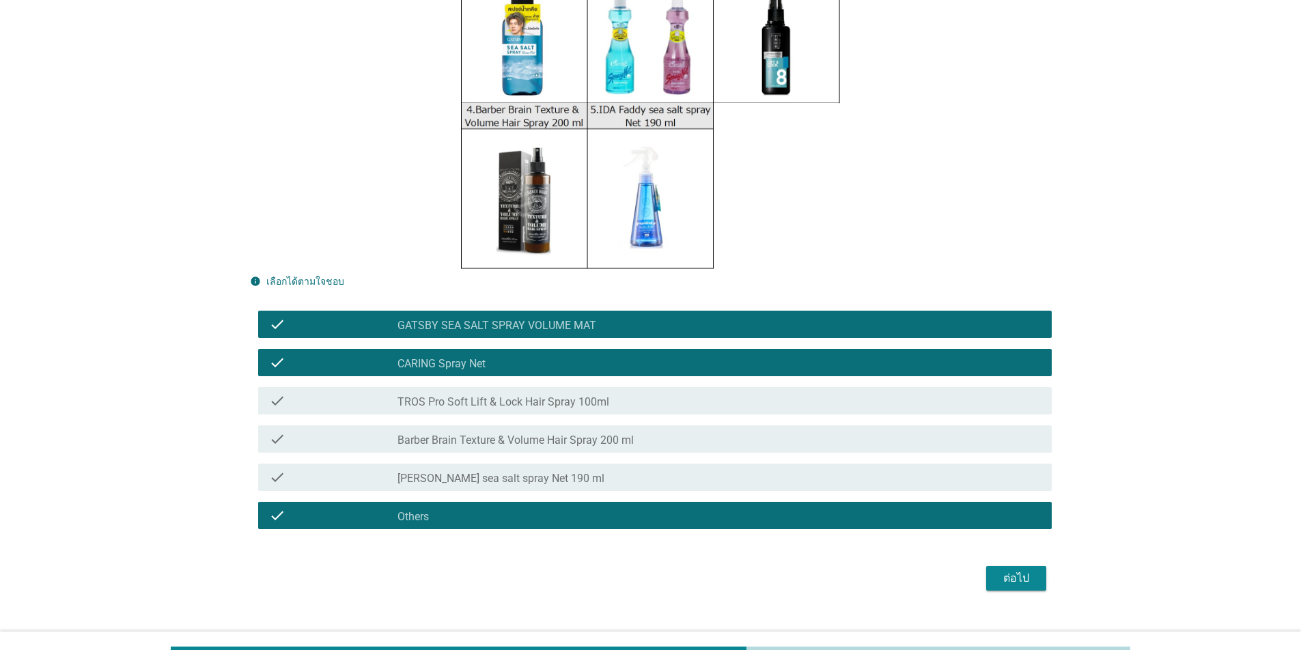
scroll to position [221, 0]
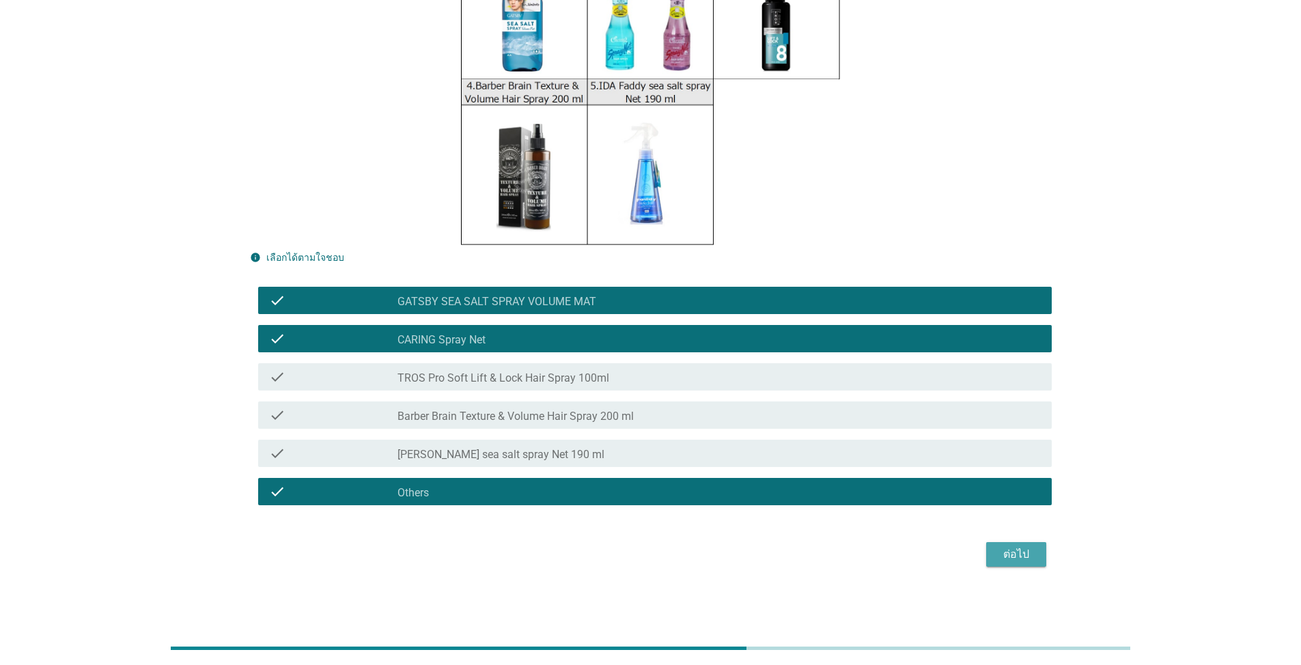
click at [1022, 554] on div "ต่อไป" at bounding box center [1016, 554] width 38 height 16
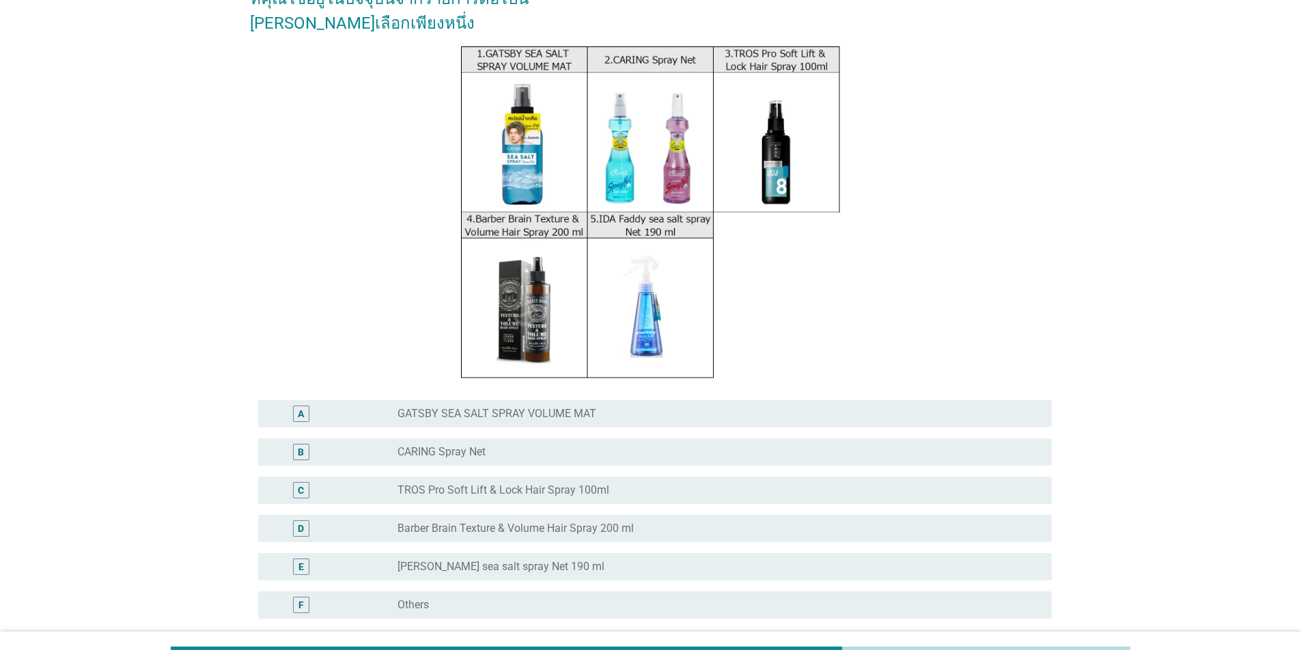
scroll to position [137, 0]
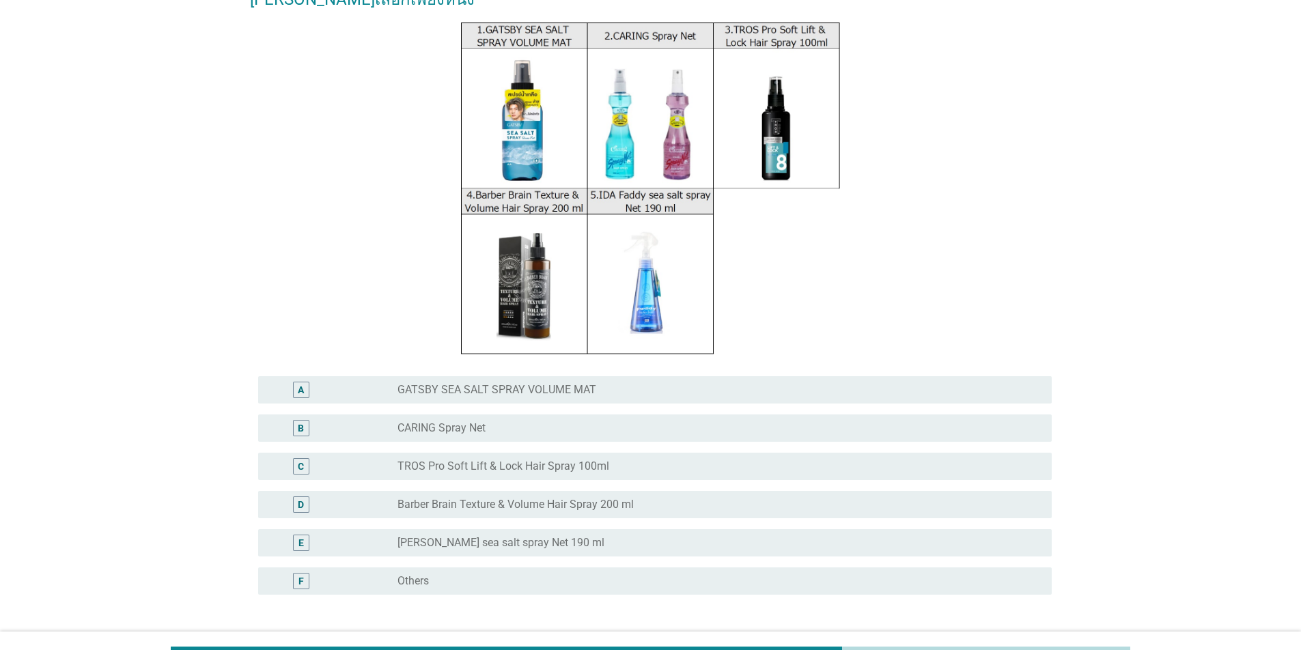
click at [560, 427] on div "radio_button_unchecked CARING Spray Net" at bounding box center [713, 428] width 632 height 14
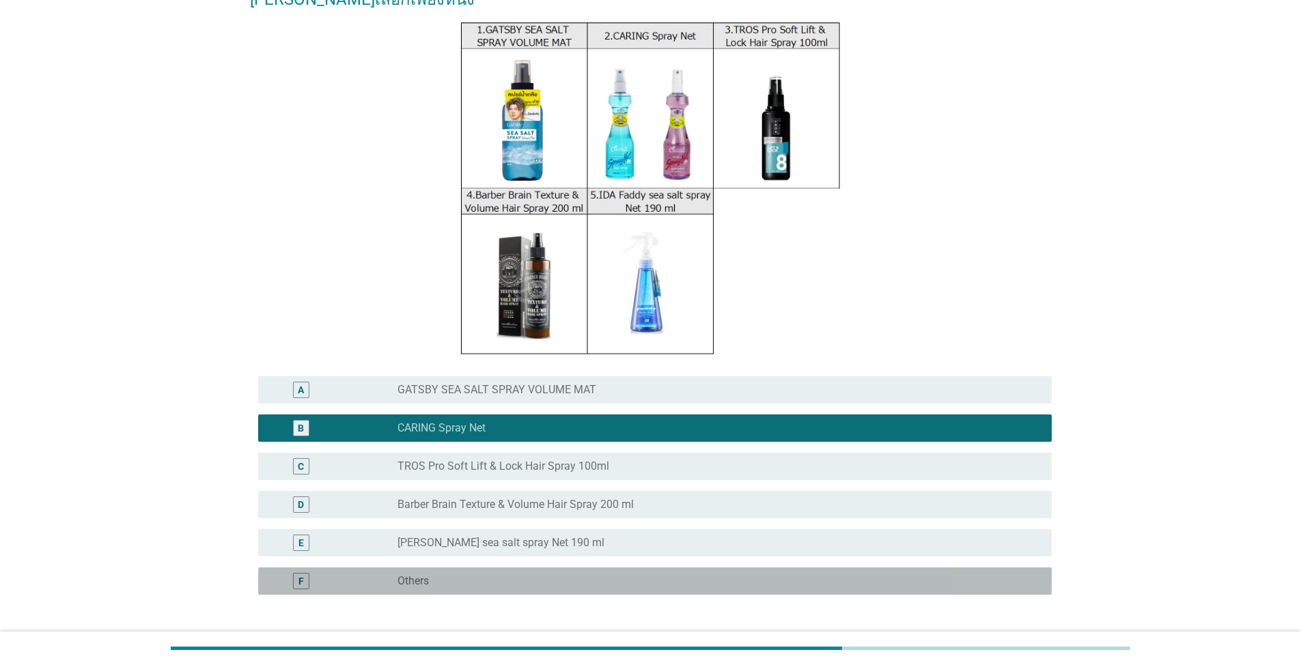
click at [535, 583] on div "radio_button_unchecked Others" at bounding box center [713, 581] width 632 height 14
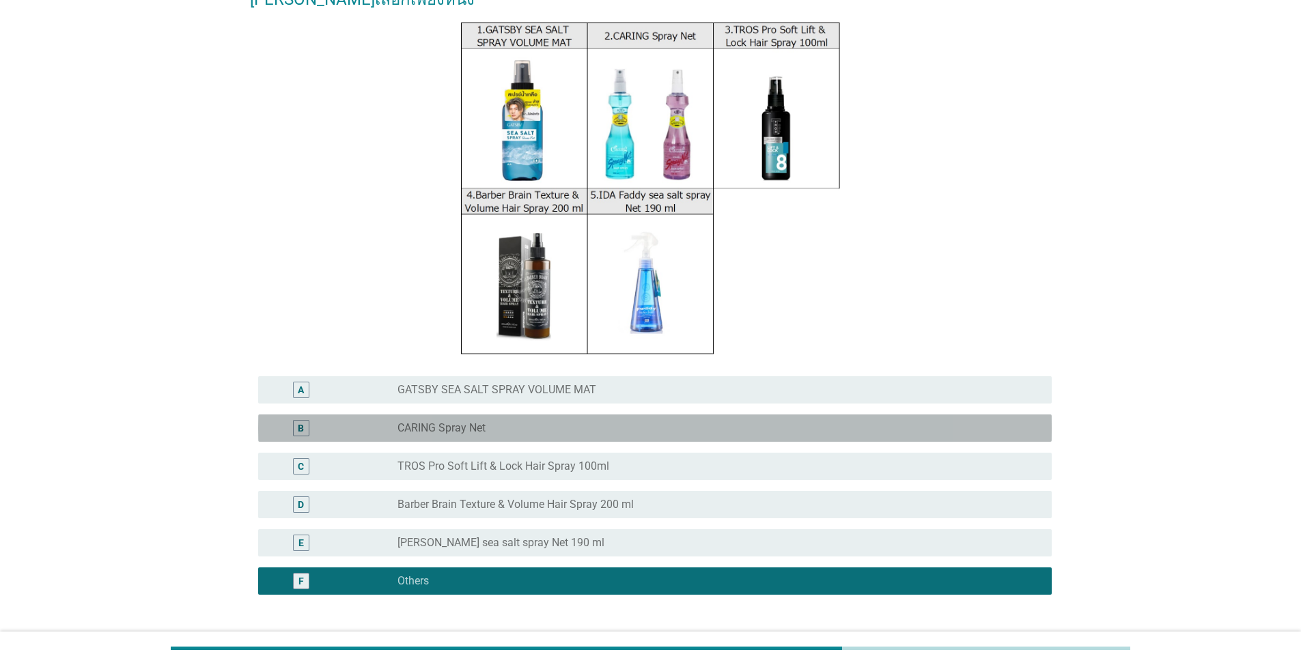
click at [619, 427] on div "radio_button_unchecked CARING Spray Net" at bounding box center [713, 428] width 632 height 14
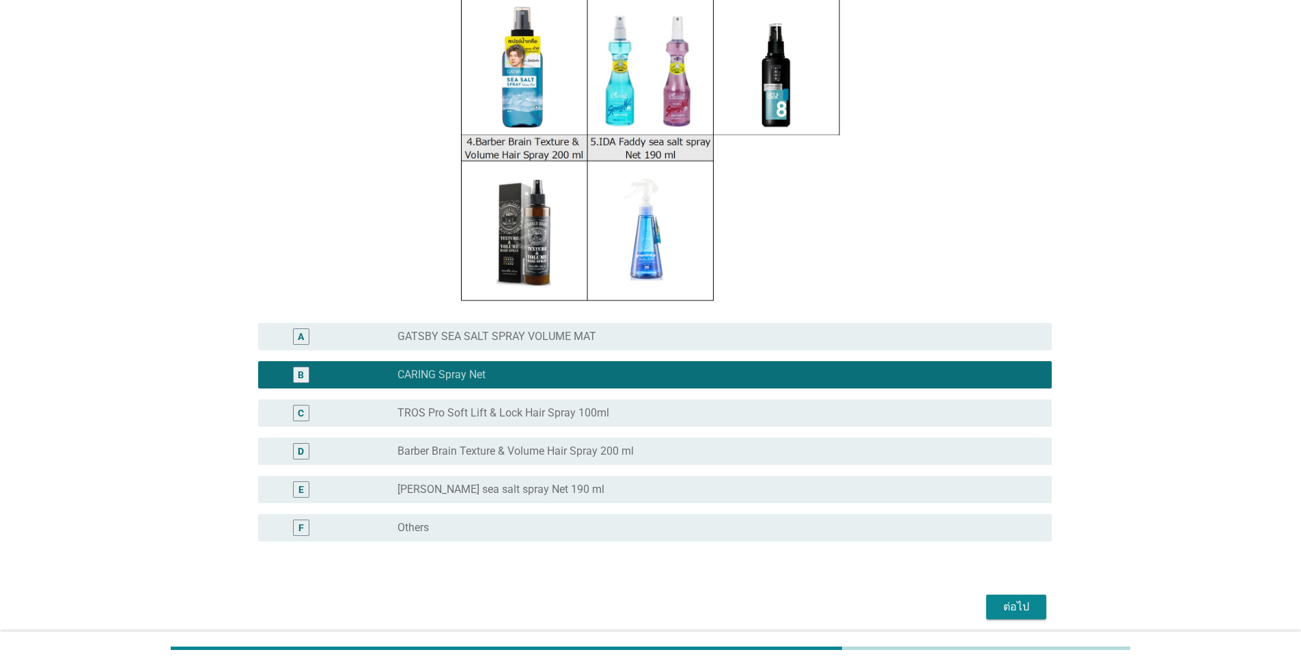
scroll to position [242, 0]
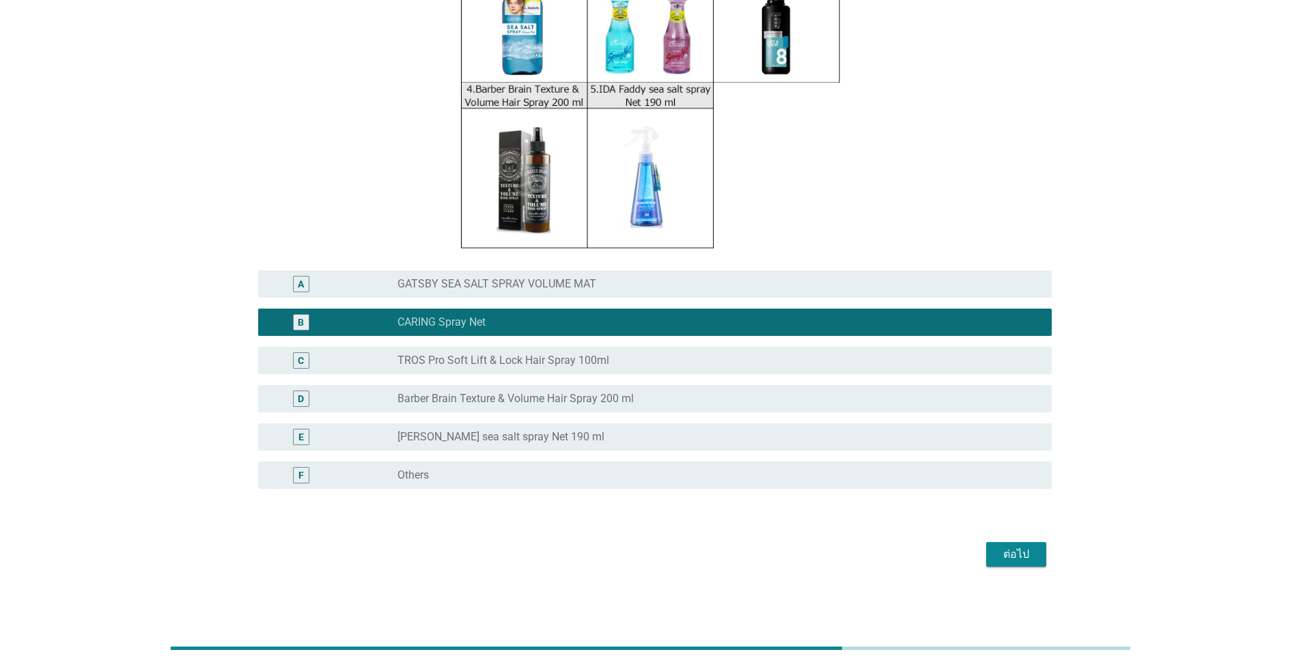
click at [1024, 559] on div "ต่อไป" at bounding box center [1016, 554] width 38 height 16
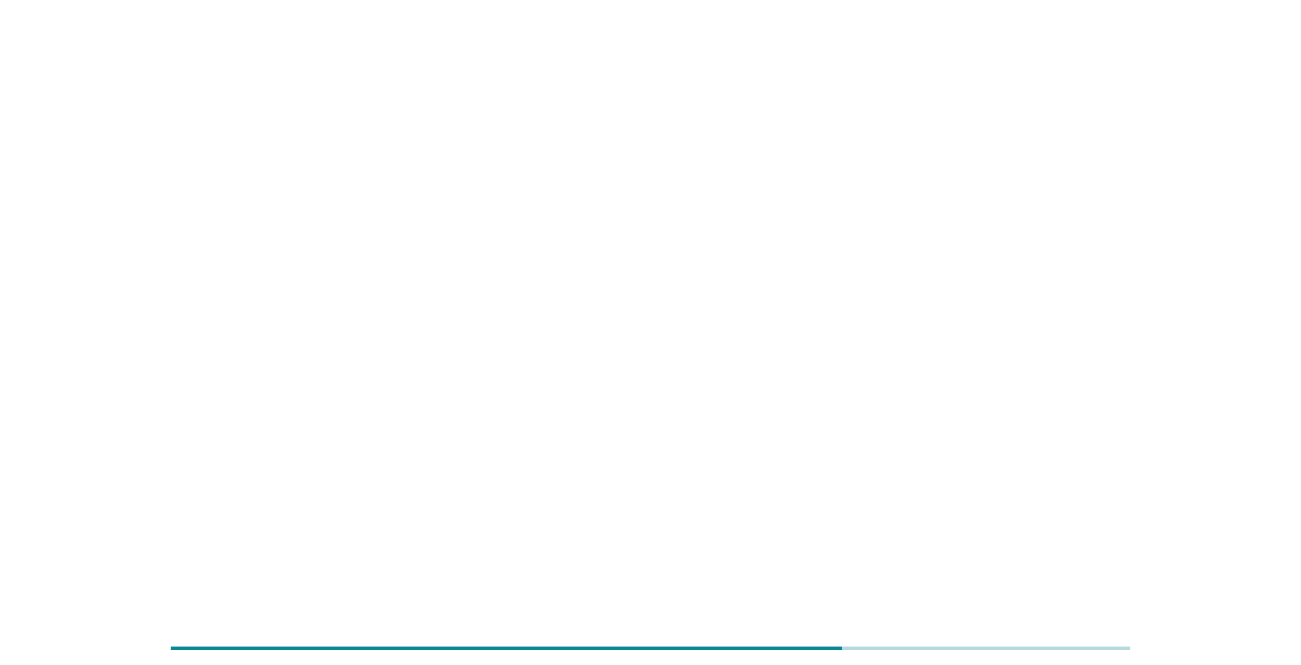
scroll to position [0, 0]
